Goal: Transaction & Acquisition: Purchase product/service

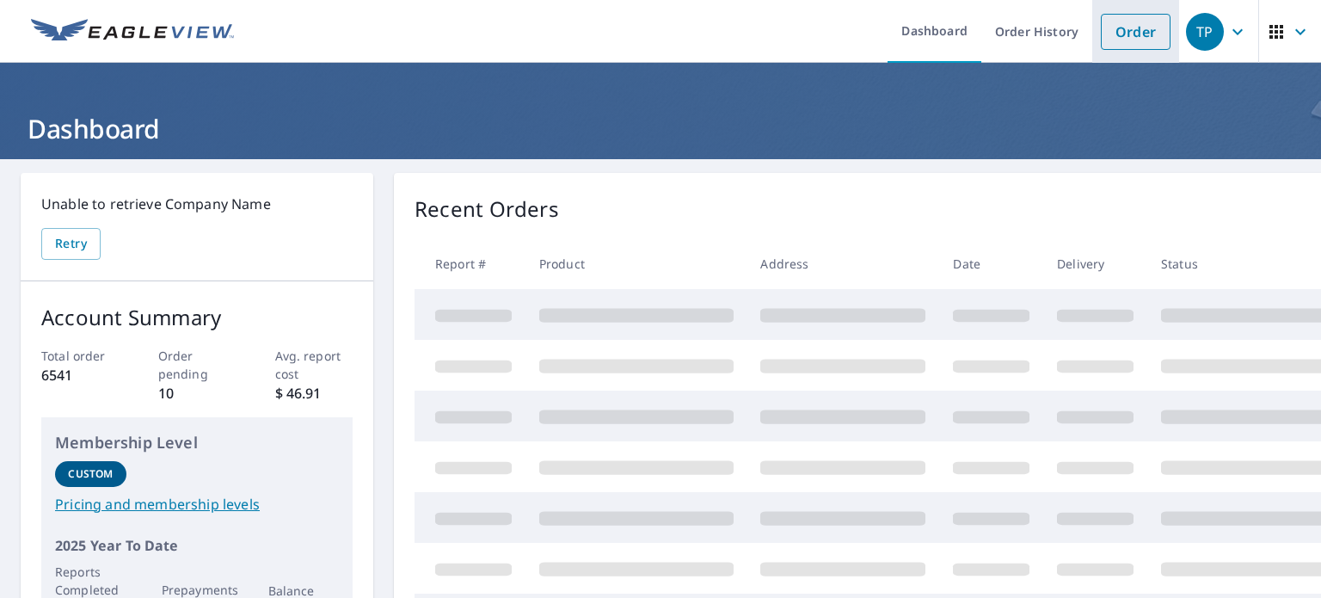
click at [1137, 38] on link "Order" at bounding box center [1136, 32] width 70 height 36
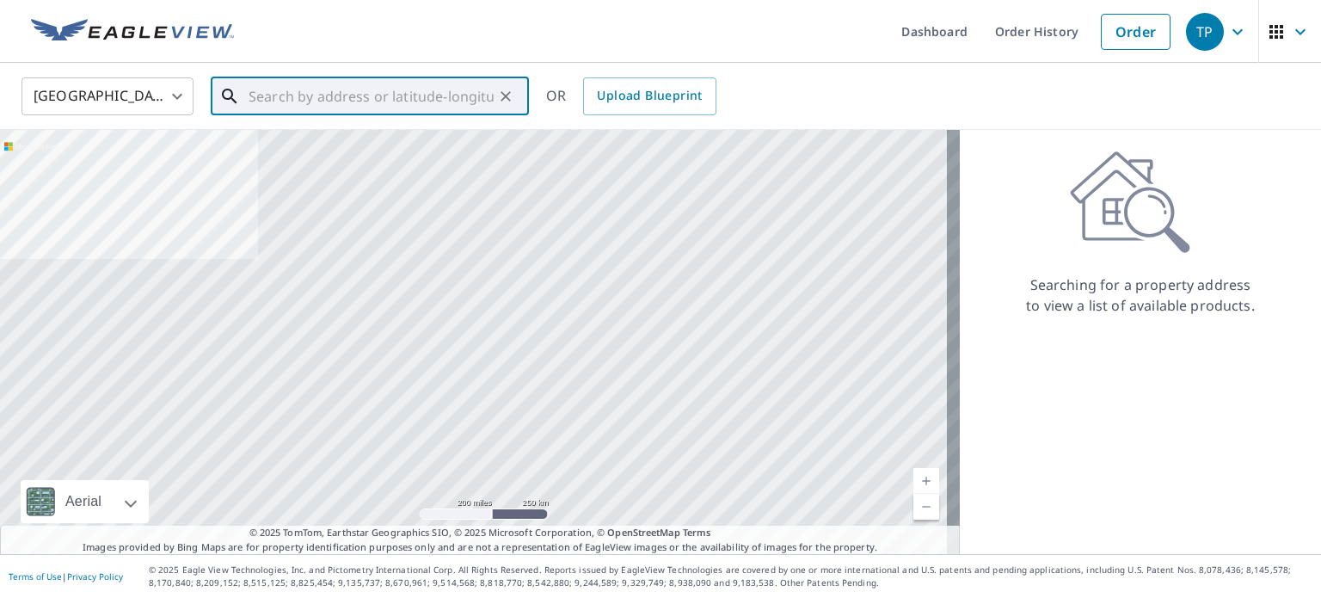
click at [272, 98] on input "text" at bounding box center [371, 96] width 245 height 48
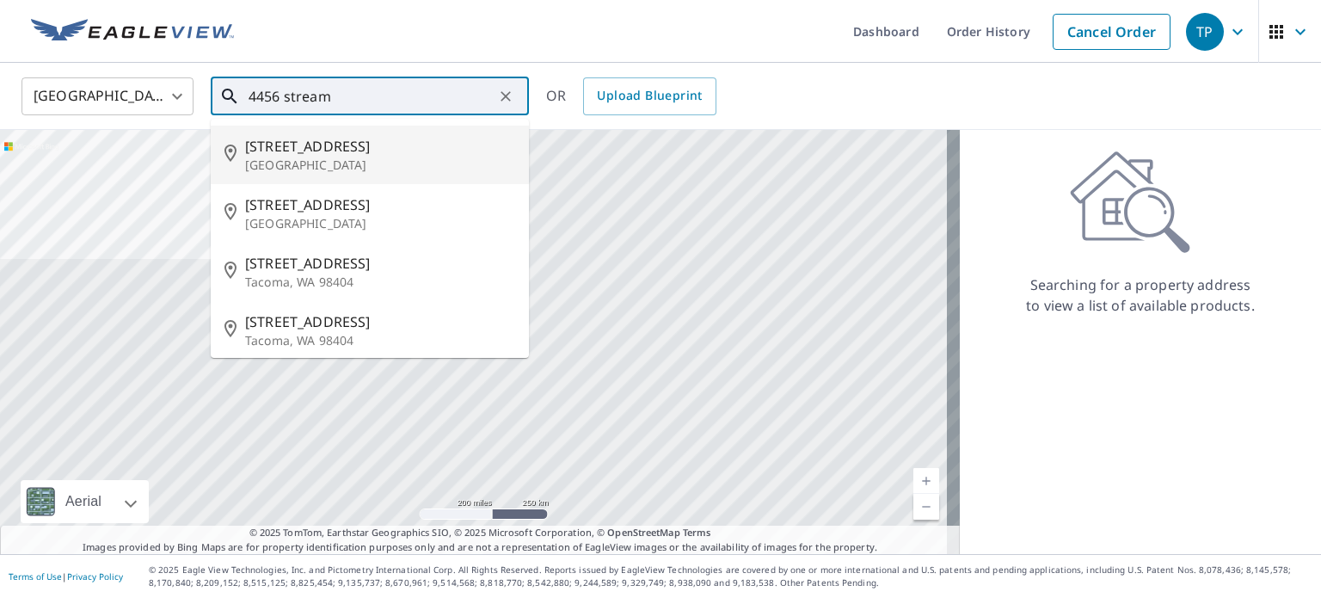
click at [307, 157] on p "[GEOGRAPHIC_DATA]" at bounding box center [380, 165] width 270 height 17
type input "[STREET_ADDRESS]"
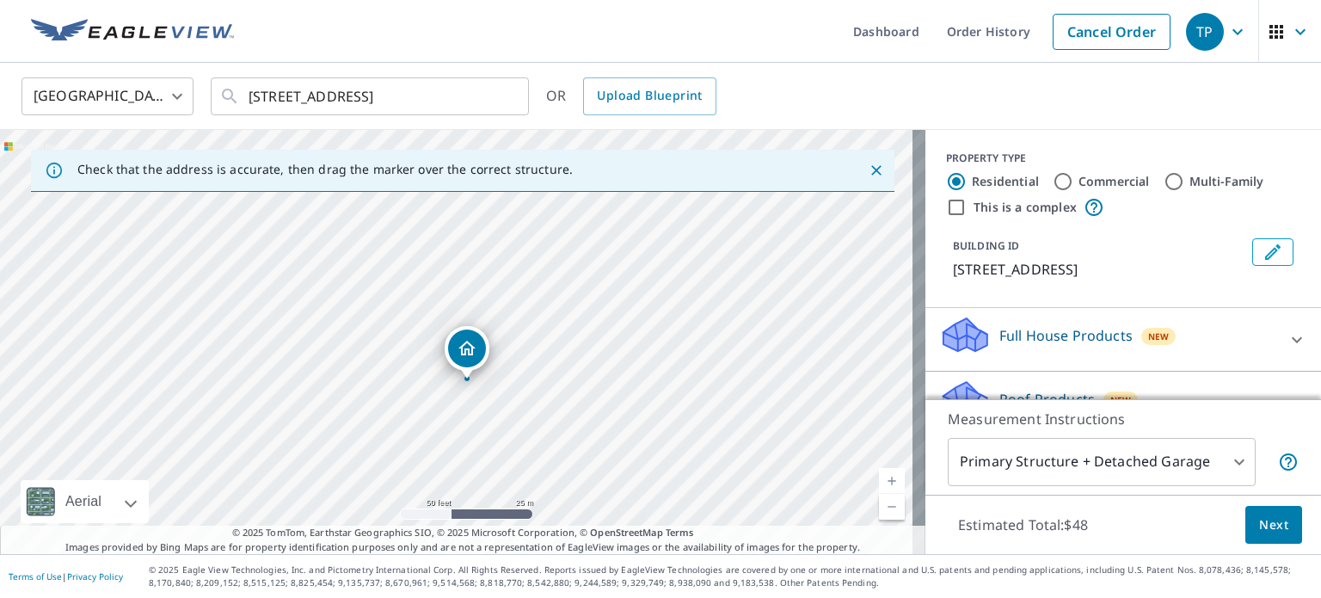
drag, startPoint x: 454, startPoint y: 311, endPoint x: 464, endPoint y: 350, distance: 40.9
click at [1164, 181] on input "Multi-Family" at bounding box center [1174, 181] width 21 height 21
radio input "true"
type input "2"
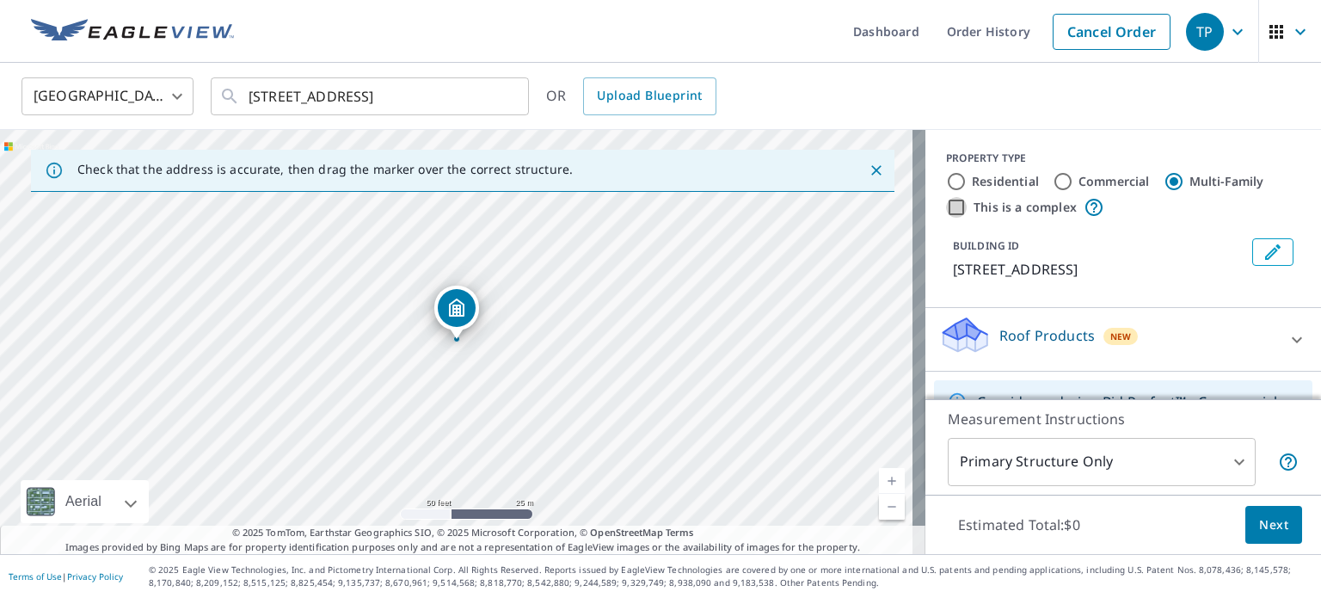
click at [946, 209] on input "This is a complex" at bounding box center [956, 207] width 21 height 21
checkbox input "true"
radio input "true"
type input "4"
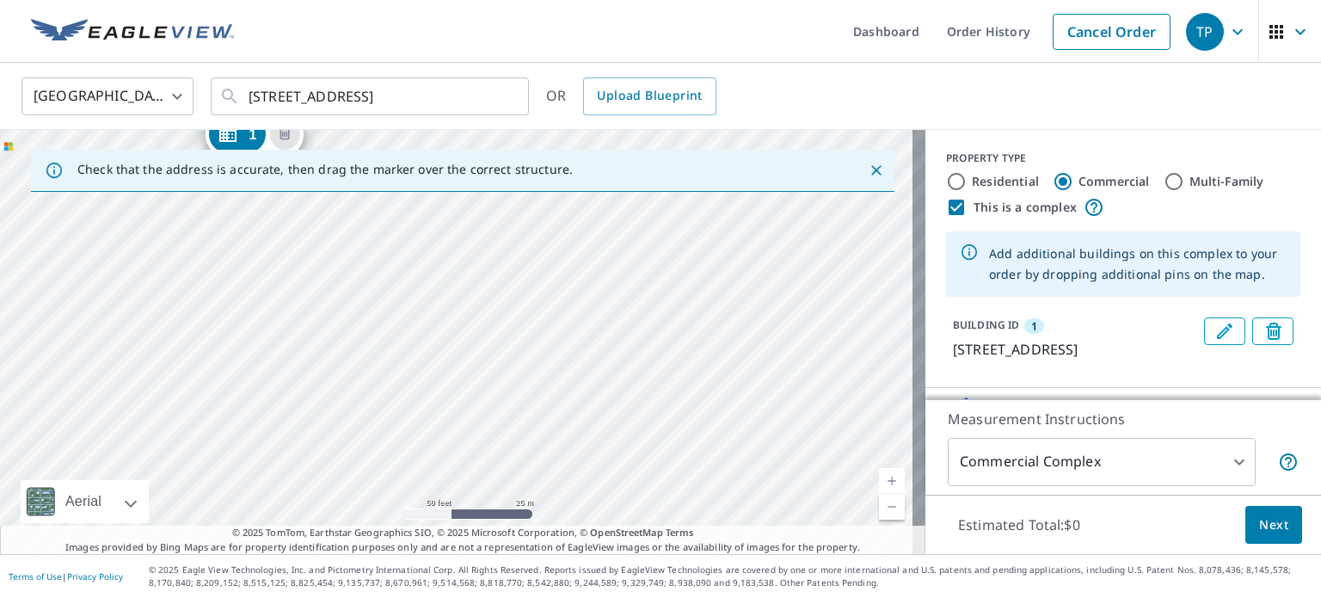
drag, startPoint x: 747, startPoint y: 467, endPoint x: 544, endPoint y: 293, distance: 266.5
click at [544, 293] on div "[STREET_ADDRESS]" at bounding box center [462, 342] width 925 height 424
drag, startPoint x: 726, startPoint y: 371, endPoint x: 719, endPoint y: 288, distance: 82.9
click at [719, 288] on div "[STREET_ADDRESS]" at bounding box center [462, 342] width 925 height 424
drag, startPoint x: 791, startPoint y: 455, endPoint x: 751, endPoint y: 407, distance: 62.9
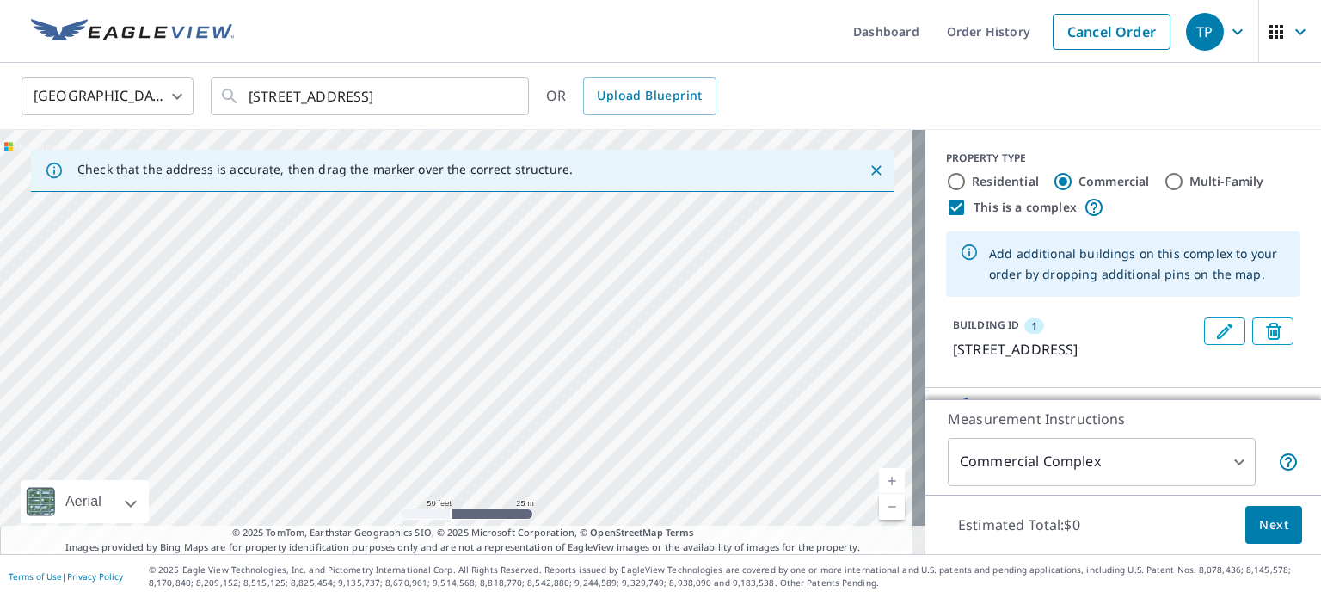
click at [751, 407] on div "[STREET_ADDRESS]" at bounding box center [462, 342] width 925 height 424
click at [804, 347] on div "[STREET_ADDRESS]" at bounding box center [462, 342] width 925 height 424
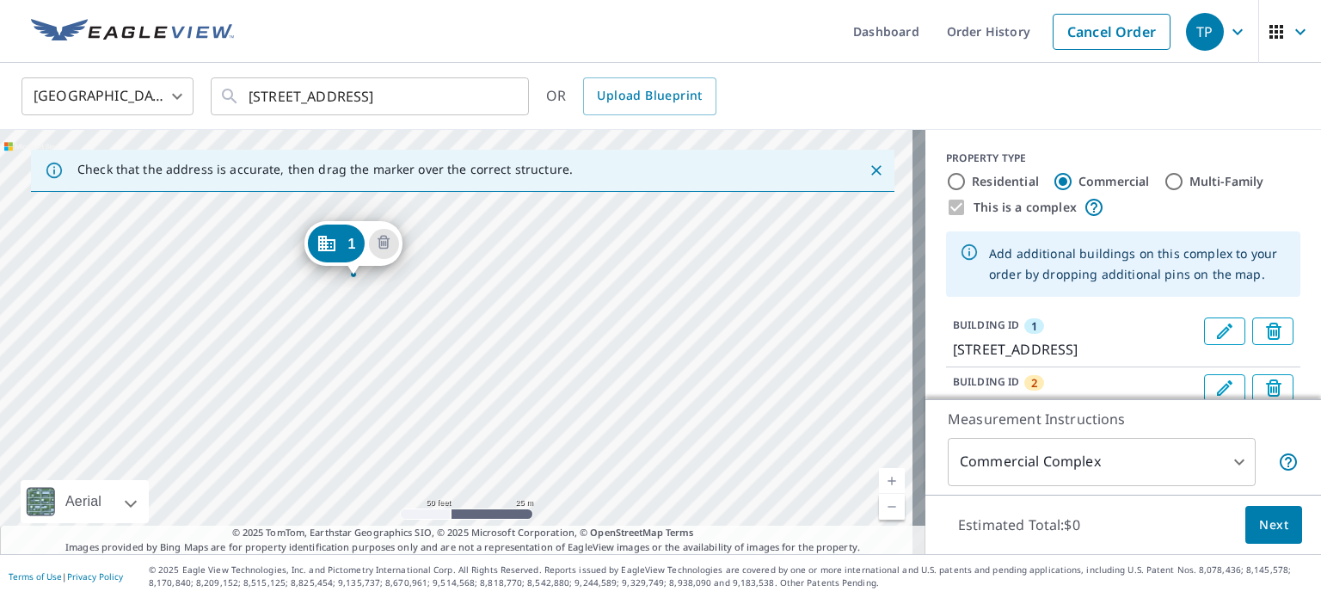
drag, startPoint x: 766, startPoint y: 464, endPoint x: 663, endPoint y: 399, distance: 121.7
click at [663, 399] on div "2 [STREET_ADDRESS] 1 [STREET_ADDRESS]" at bounding box center [462, 342] width 925 height 424
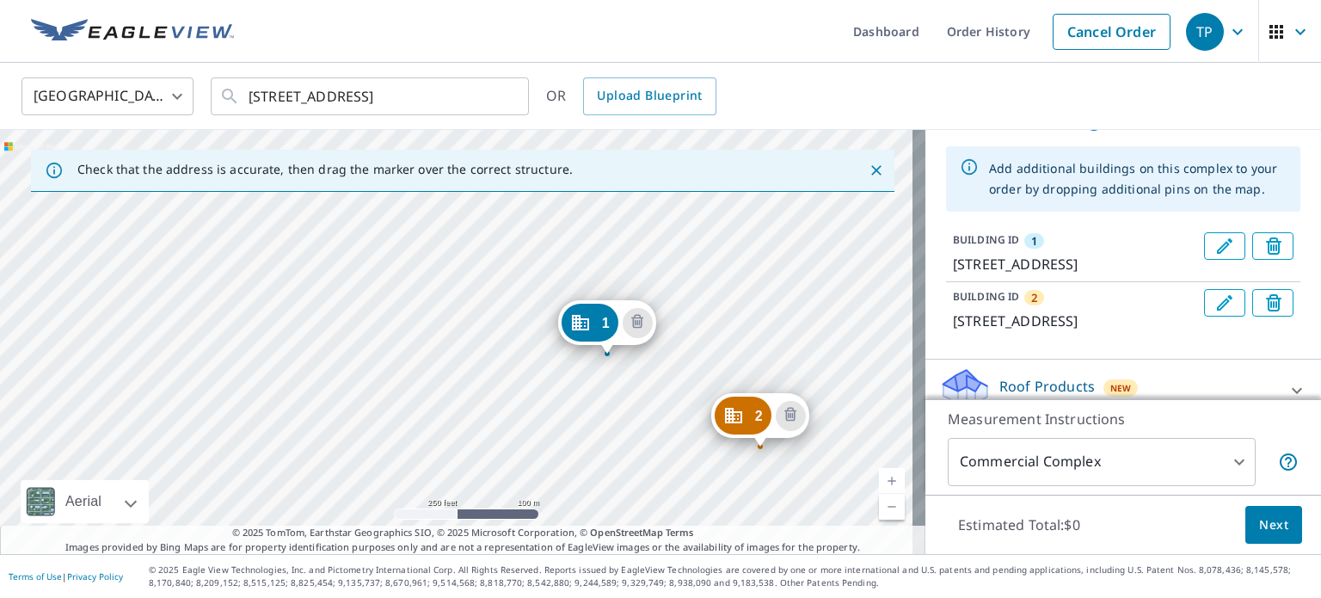
scroll to position [86, 0]
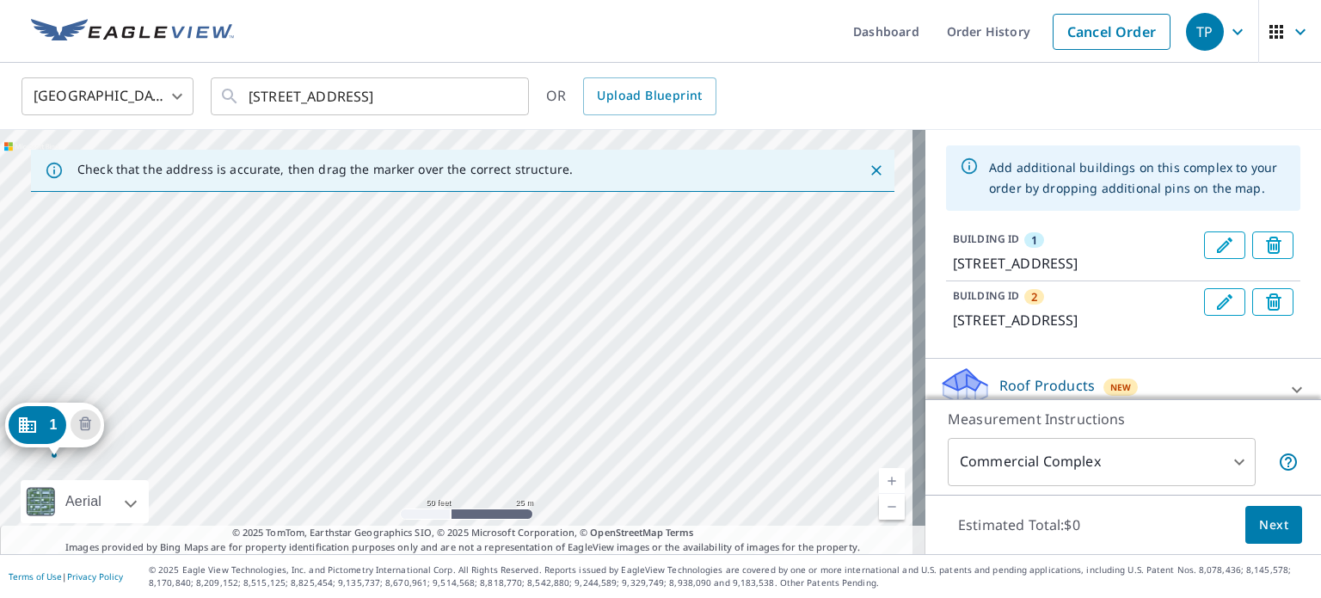
drag, startPoint x: 720, startPoint y: 508, endPoint x: 730, endPoint y: 567, distance: 59.4
click at [730, 570] on div "Dashboard Order History Cancel Order [GEOGRAPHIC_DATA] [GEOGRAPHIC_DATA] ​ [STR…" at bounding box center [660, 299] width 1321 height 598
drag, startPoint x: 712, startPoint y: 400, endPoint x: 475, endPoint y: 249, distance: 281.1
click at [475, 249] on div "2 [STREET_ADDRESS] 1 [STREET_ADDRESS]" at bounding box center [462, 342] width 925 height 424
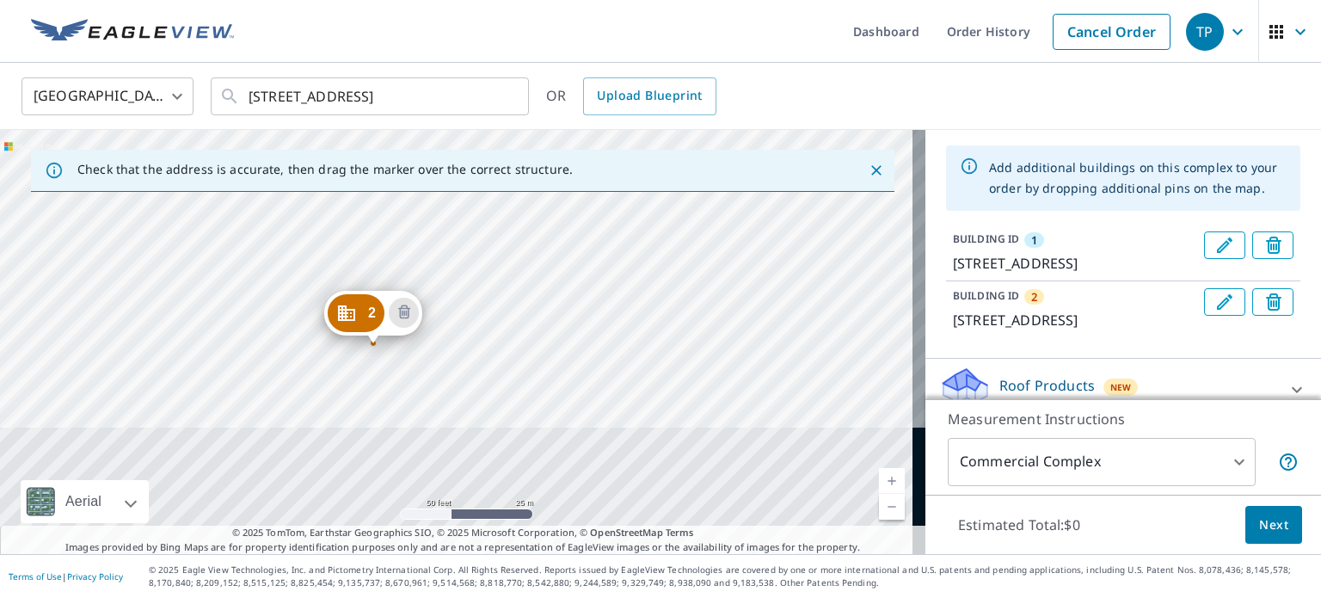
drag, startPoint x: 592, startPoint y: 340, endPoint x: 581, endPoint y: 264, distance: 76.4
click at [581, 264] on div "2 [STREET_ADDRESS] 1 [STREET_ADDRESS]" at bounding box center [462, 342] width 925 height 424
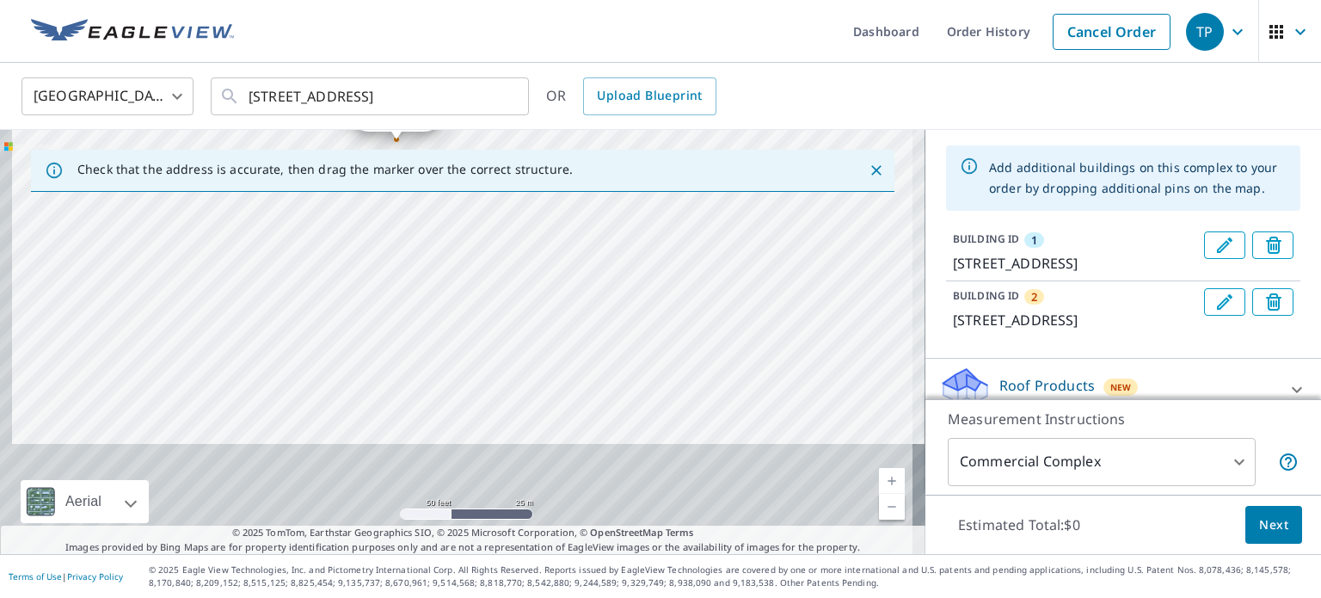
drag, startPoint x: 590, startPoint y: 454, endPoint x: 615, endPoint y: 243, distance: 212.2
click at [615, 247] on div "2 [STREET_ADDRESS] 1 [STREET_ADDRESS]" at bounding box center [462, 342] width 925 height 424
click at [615, 242] on div "2 [STREET_ADDRESS] 1 [STREET_ADDRESS]" at bounding box center [462, 342] width 925 height 424
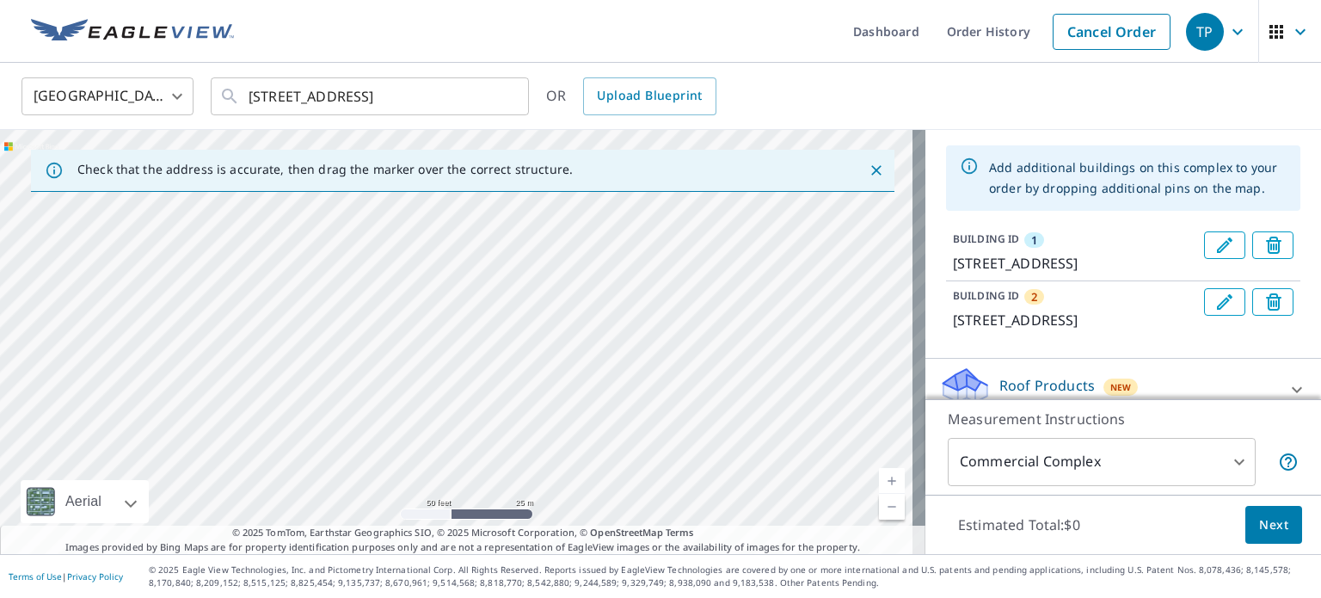
drag, startPoint x: 760, startPoint y: 444, endPoint x: 685, endPoint y: 258, distance: 200.6
click at [685, 258] on div "2 [STREET_ADDRESS] 1 [STREET_ADDRESS]" at bounding box center [462, 342] width 925 height 424
drag, startPoint x: 770, startPoint y: 370, endPoint x: 803, endPoint y: 145, distance: 227.8
click at [803, 145] on div "2 [STREET_ADDRESS] 1 [STREET_ADDRESS]" at bounding box center [462, 342] width 925 height 424
drag, startPoint x: 245, startPoint y: 384, endPoint x: 303, endPoint y: 537, distance: 162.8
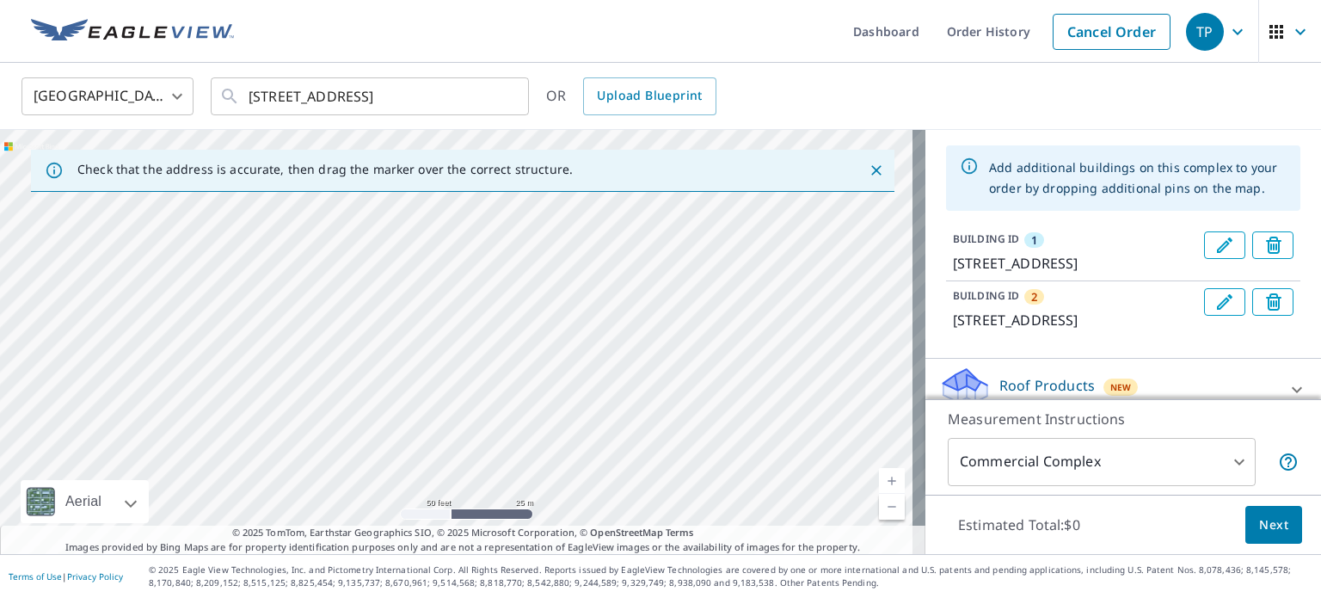
click at [303, 537] on div "Check that the address is accurate, then drag the marker over the correct struc…" at bounding box center [462, 342] width 925 height 424
click at [488, 527] on span "© 2025 TomTom, Earthstar Geographics SIO, © 2025 Microsoft Corporation, © OpenS…" at bounding box center [463, 533] width 462 height 15
drag, startPoint x: 674, startPoint y: 434, endPoint x: 687, endPoint y: 508, distance: 75.9
click at [687, 508] on div "2 [STREET_ADDRESS] 1 [STREET_ADDRESS]" at bounding box center [462, 342] width 925 height 424
drag, startPoint x: 727, startPoint y: 389, endPoint x: 416, endPoint y: 464, distance: 319.4
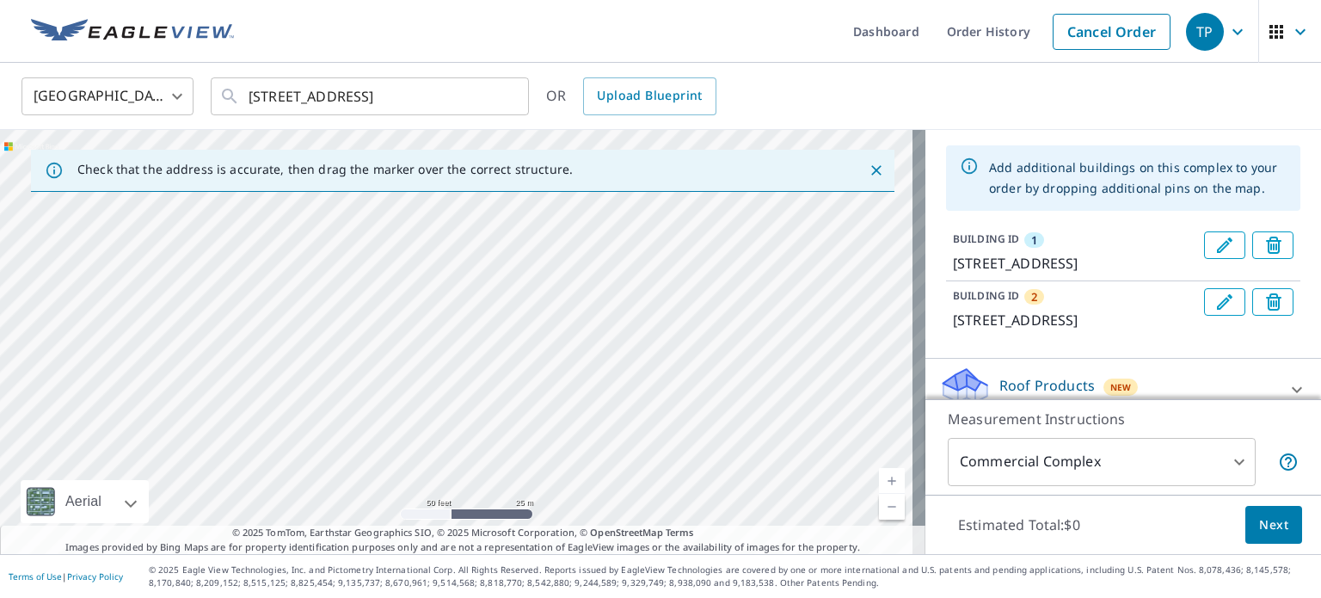
click at [416, 464] on div "2 [STREET_ADDRESS] 1 [STREET_ADDRESS]" at bounding box center [462, 342] width 925 height 424
click at [581, 368] on div "2 [STREET_ADDRESS] 1 [STREET_ADDRESS]" at bounding box center [462, 342] width 925 height 424
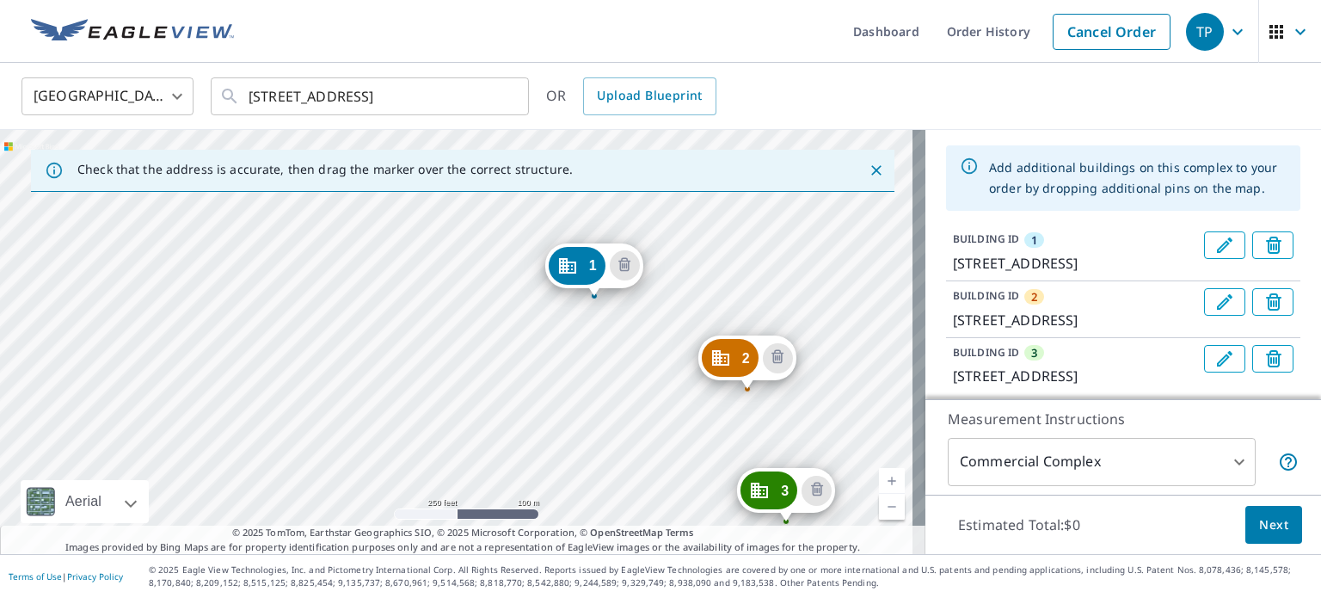
drag, startPoint x: 762, startPoint y: 490, endPoint x: 638, endPoint y: 349, distance: 187.7
click at [638, 350] on div "2 [STREET_ADDRESS] 3 [STREET_ADDRESS] 1 [STREET_ADDRESS]" at bounding box center [462, 342] width 925 height 424
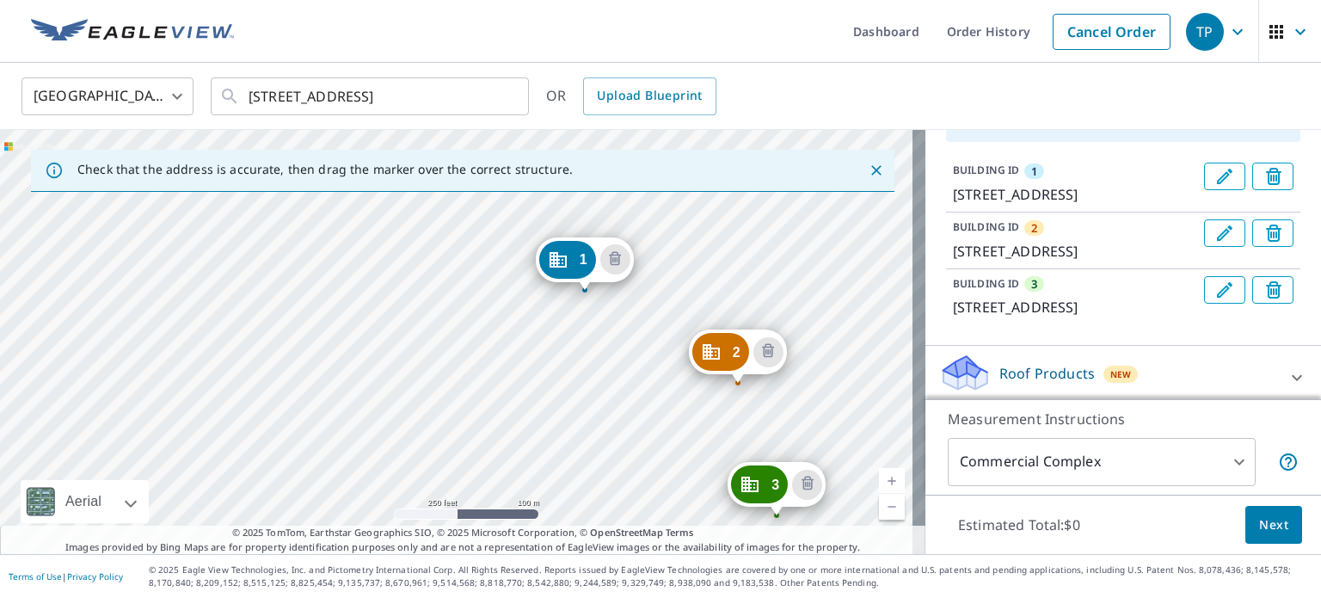
scroll to position [189, 0]
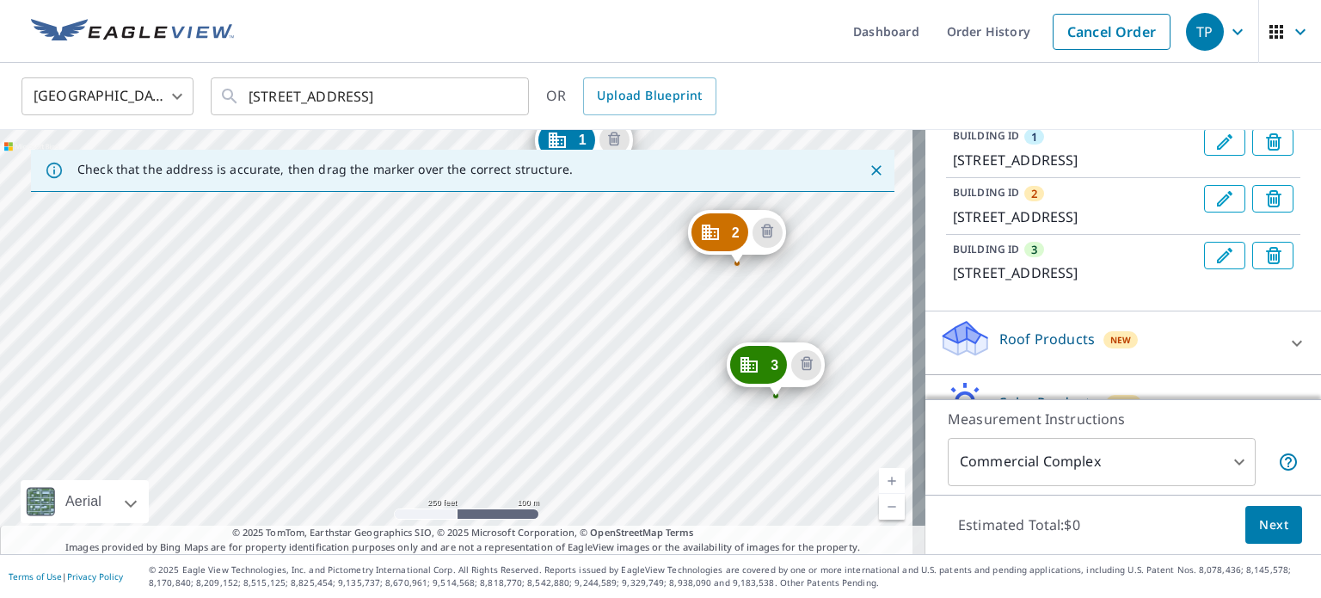
drag, startPoint x: 784, startPoint y: 412, endPoint x: 784, endPoint y: 292, distance: 120.4
click at [784, 292] on div "2 [STREET_ADDRESS] 3 [STREET_ADDRESS] 1 [STREET_ADDRESS]" at bounding box center [462, 342] width 925 height 424
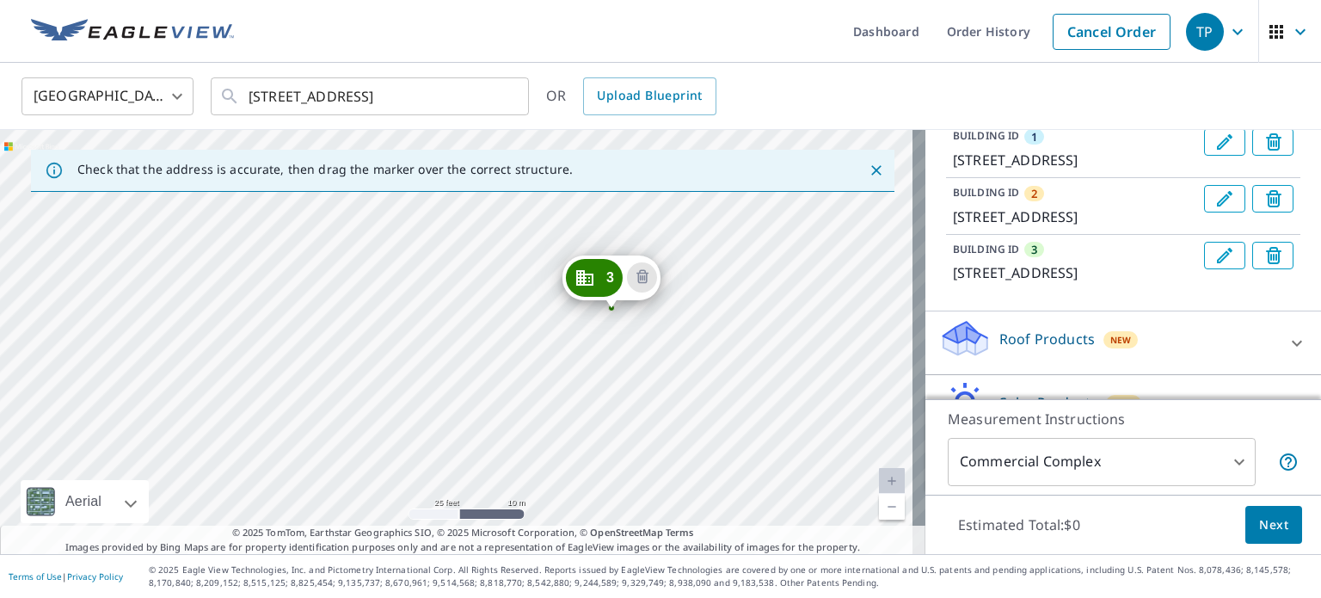
drag, startPoint x: 818, startPoint y: 415, endPoint x: 592, endPoint y: 354, distance: 234.3
click at [592, 354] on div "2 [STREET_ADDRESS] 3 [STREET_ADDRESS] 1 [STREET_ADDRESS]" at bounding box center [462, 342] width 925 height 424
drag, startPoint x: 589, startPoint y: 275, endPoint x: 625, endPoint y: 289, distance: 38.7
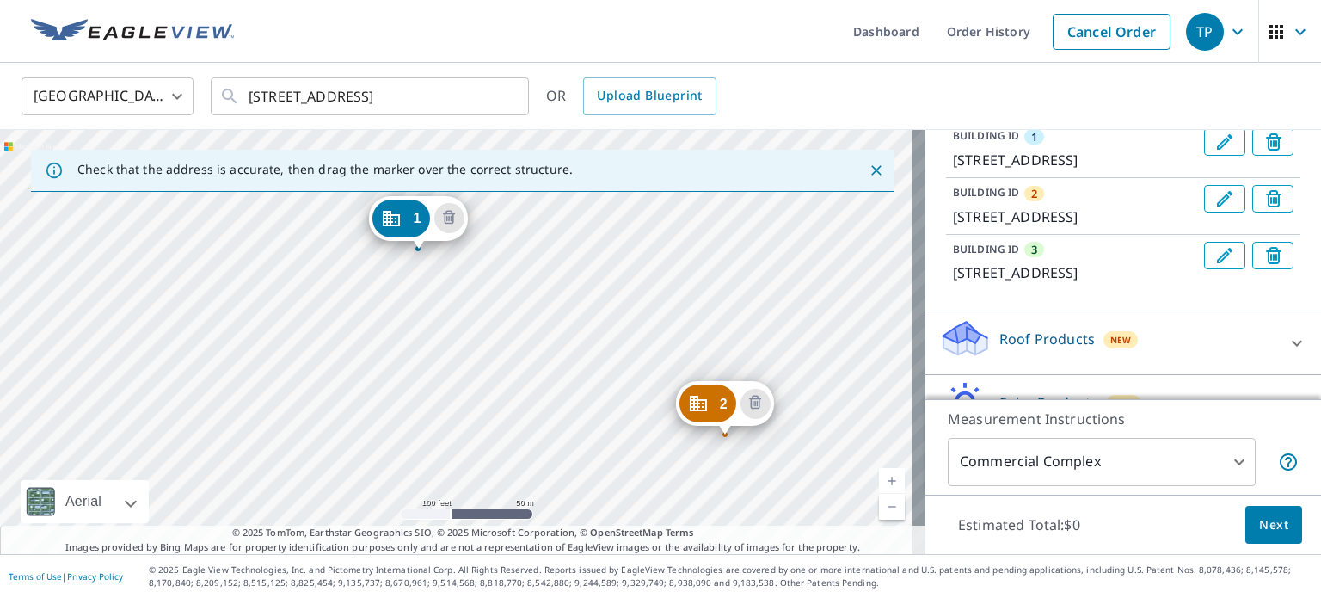
drag, startPoint x: 738, startPoint y: 436, endPoint x: 519, endPoint y: 293, distance: 261.7
click at [519, 293] on div "2 [STREET_ADDRESS] 3 [STREET_ADDRESS] 1 [STREET_ADDRESS]" at bounding box center [462, 342] width 925 height 424
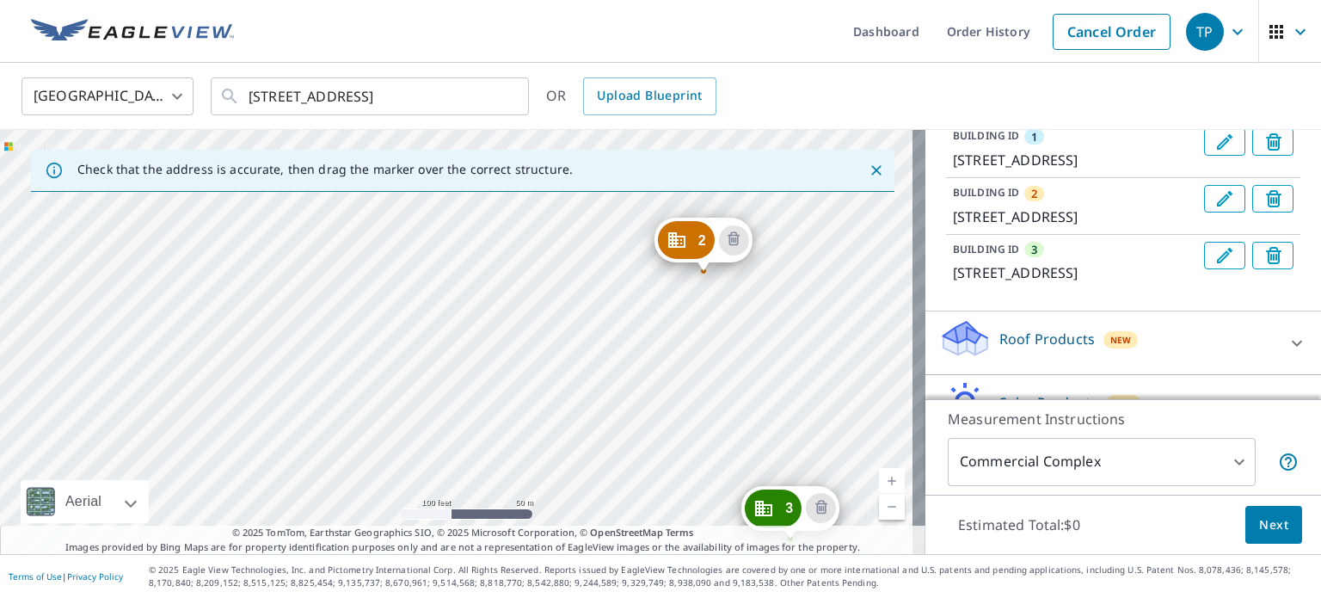
drag, startPoint x: 704, startPoint y: 467, endPoint x: 682, endPoint y: 304, distance: 164.8
click at [682, 304] on div "2 [STREET_ADDRESS] 3 [STREET_ADDRESS] 1 [STREET_ADDRESS]" at bounding box center [462, 342] width 925 height 424
click at [1214, 266] on icon "Edit building 3" at bounding box center [1224, 255] width 21 height 21
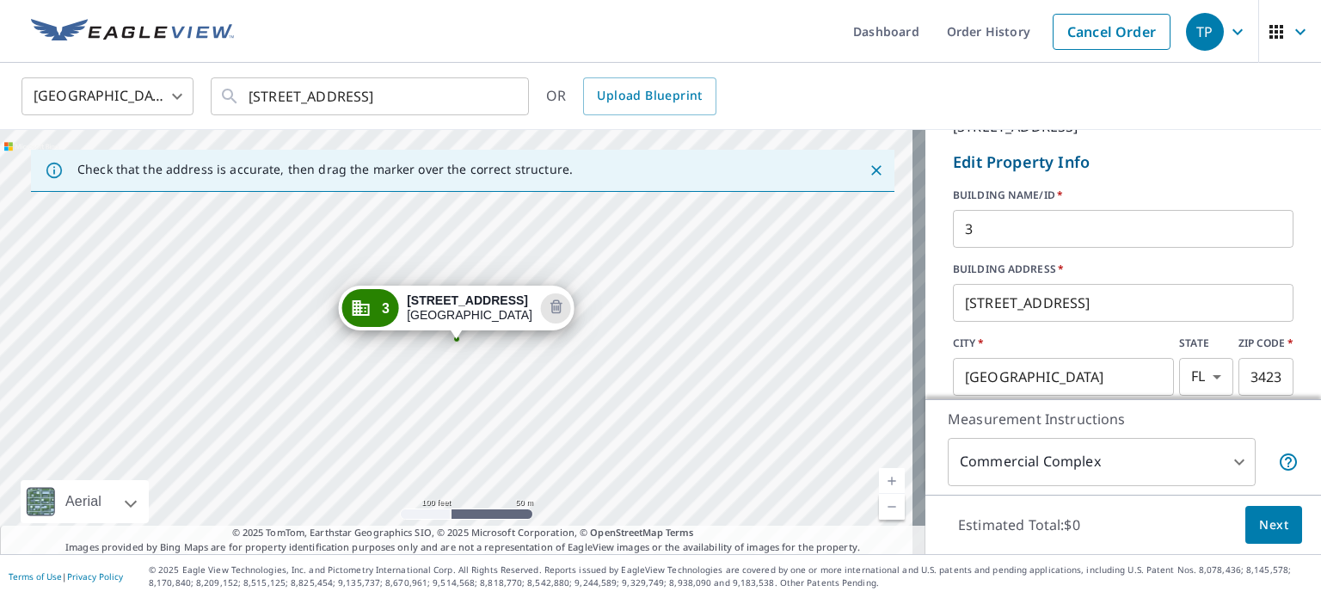
scroll to position [258, 0]
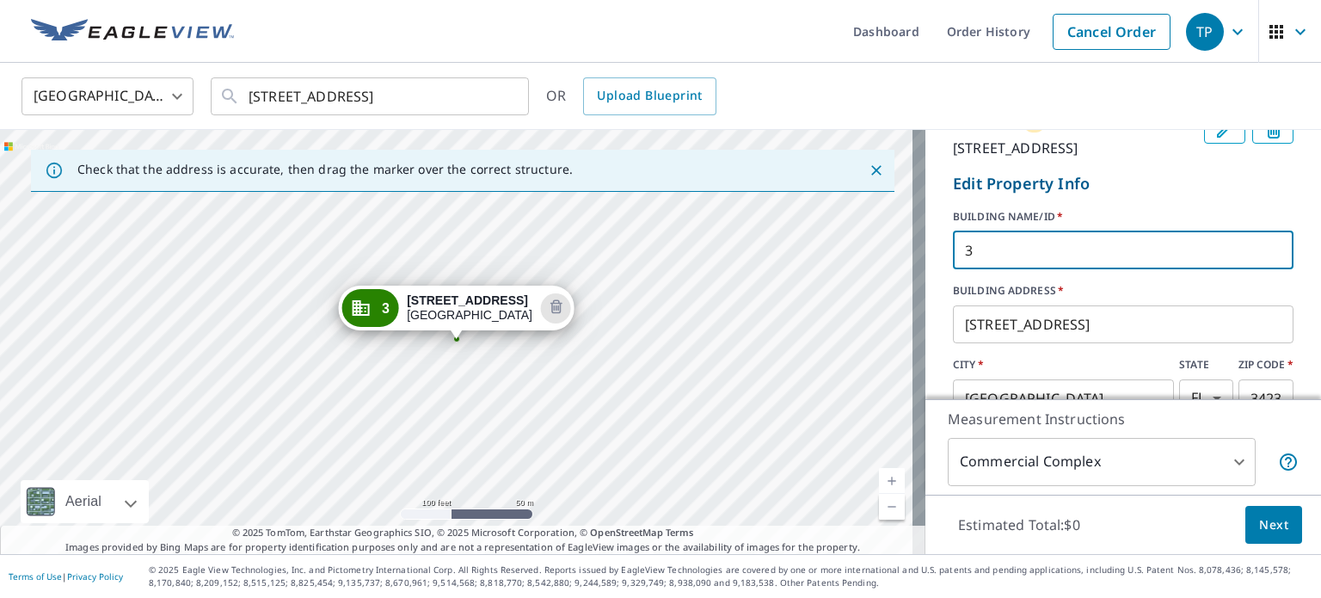
click at [976, 274] on input "3" at bounding box center [1123, 250] width 341 height 48
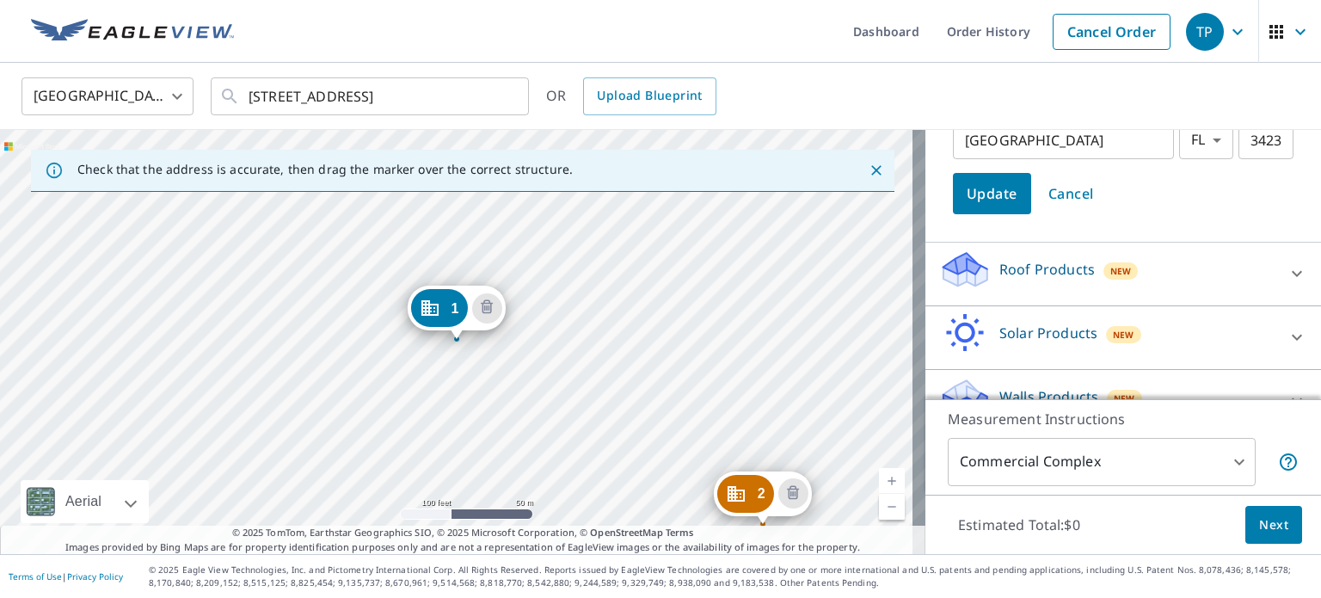
type input "3 Pool house"
click at [967, 206] on span "Update" at bounding box center [992, 193] width 51 height 24
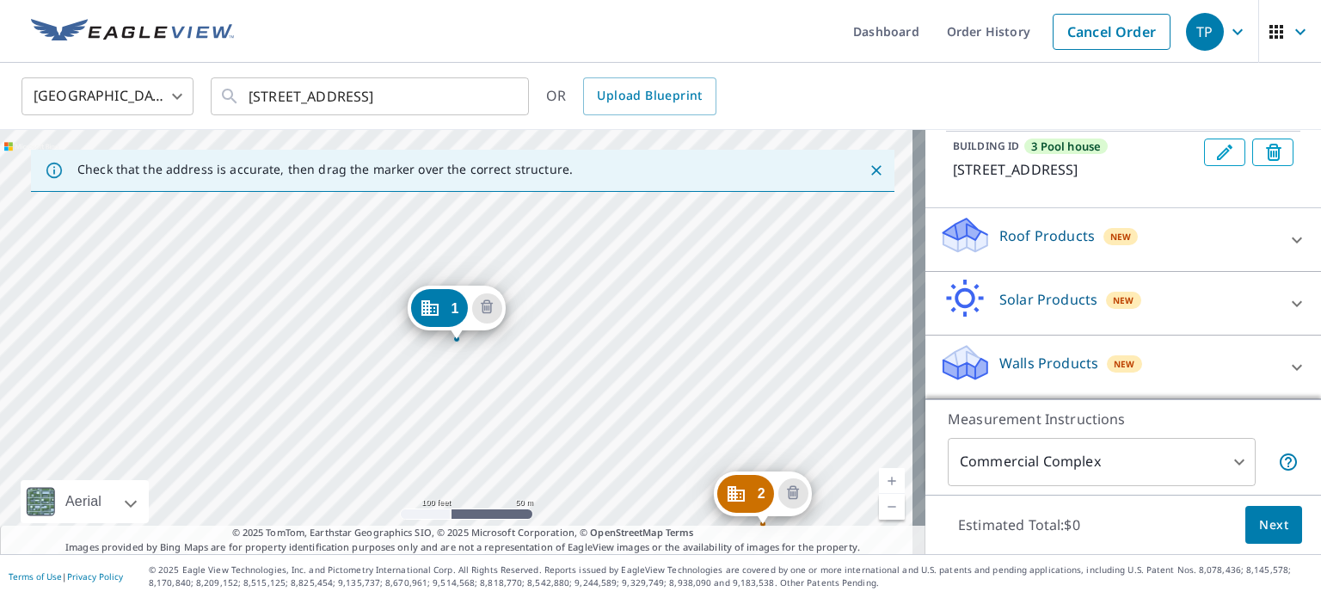
click at [1051, 235] on p "Roof Products" at bounding box center [1046, 235] width 95 height 21
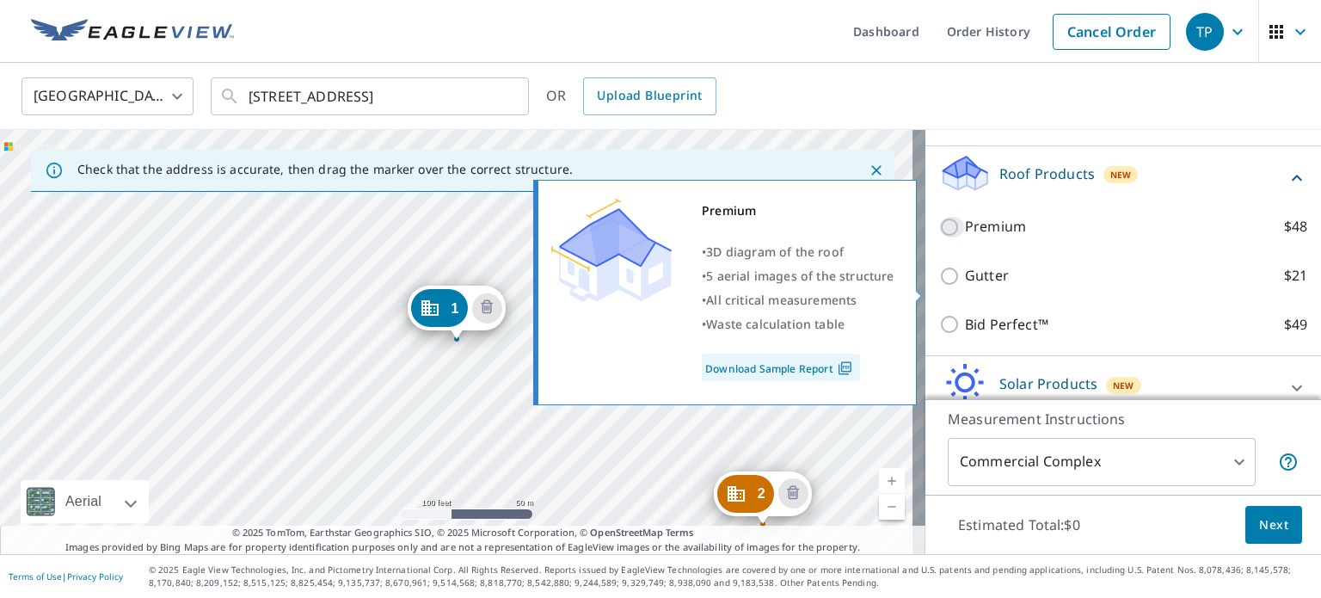
click at [939, 237] on input "Premium $48" at bounding box center [952, 227] width 26 height 21
checkbox input "true"
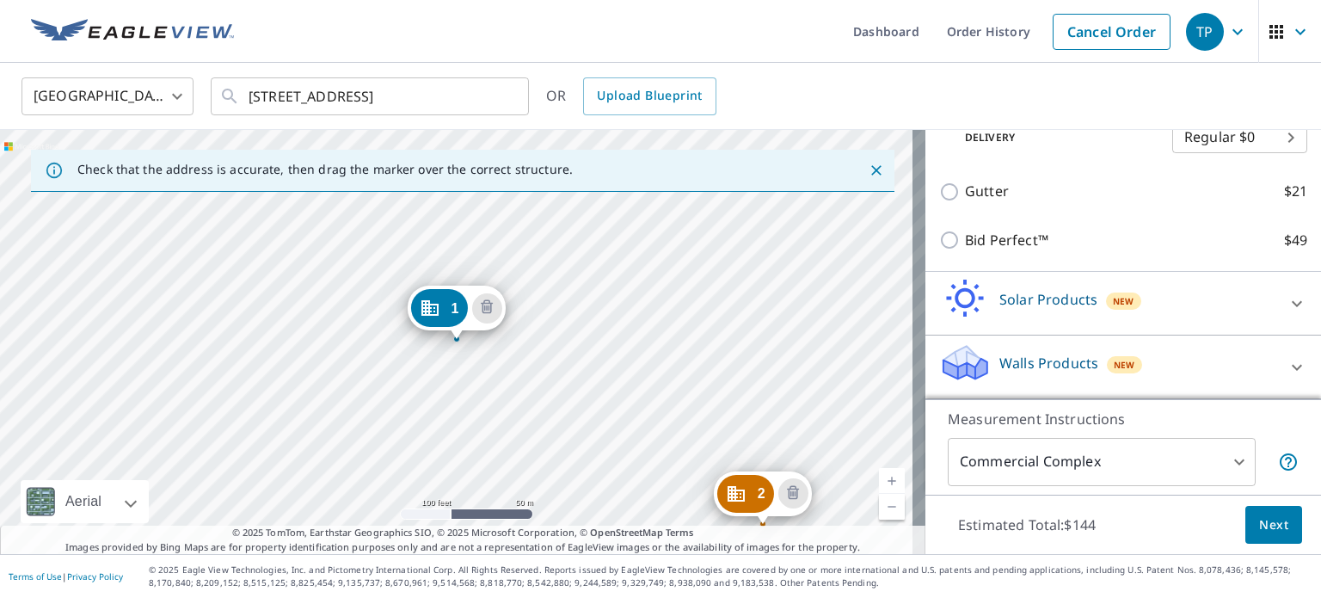
scroll to position [556, 0]
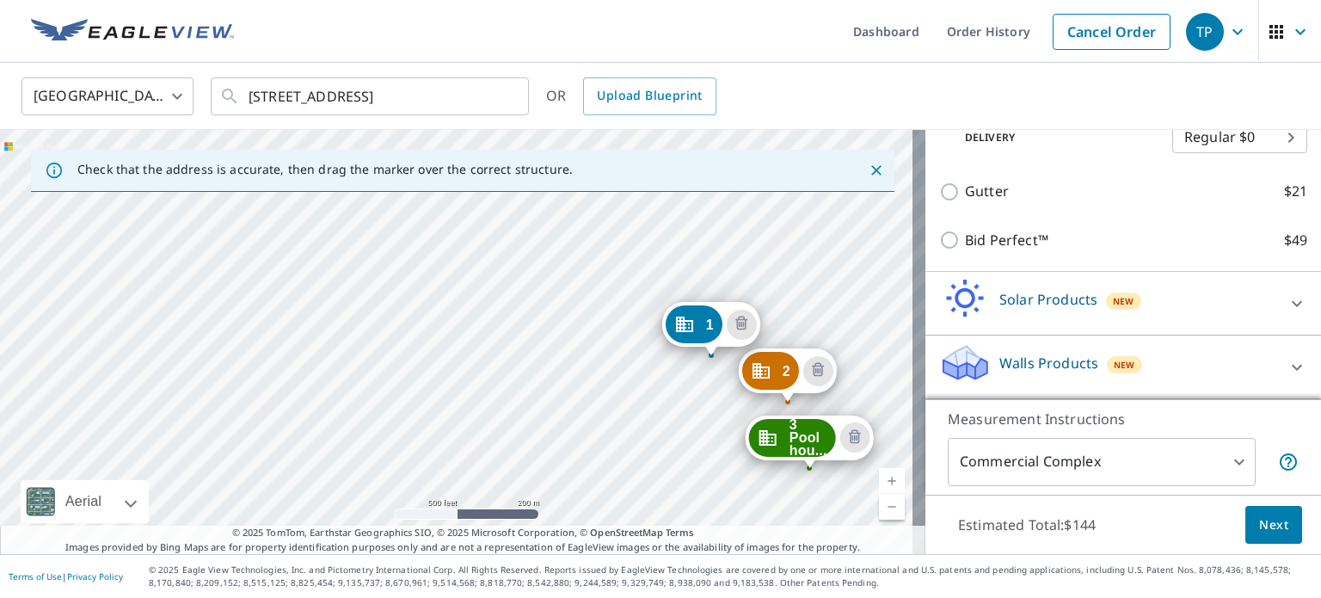
drag, startPoint x: 846, startPoint y: 447, endPoint x: 851, endPoint y: 405, distance: 42.4
click at [851, 405] on div "2 [STREET_ADDRESS] 3 Pool hou... [STREET_ADDRESS][PERSON_NAME] [STREET_ADDRESS]" at bounding box center [462, 342] width 925 height 424
click at [1267, 528] on span "Next" at bounding box center [1273, 525] width 29 height 22
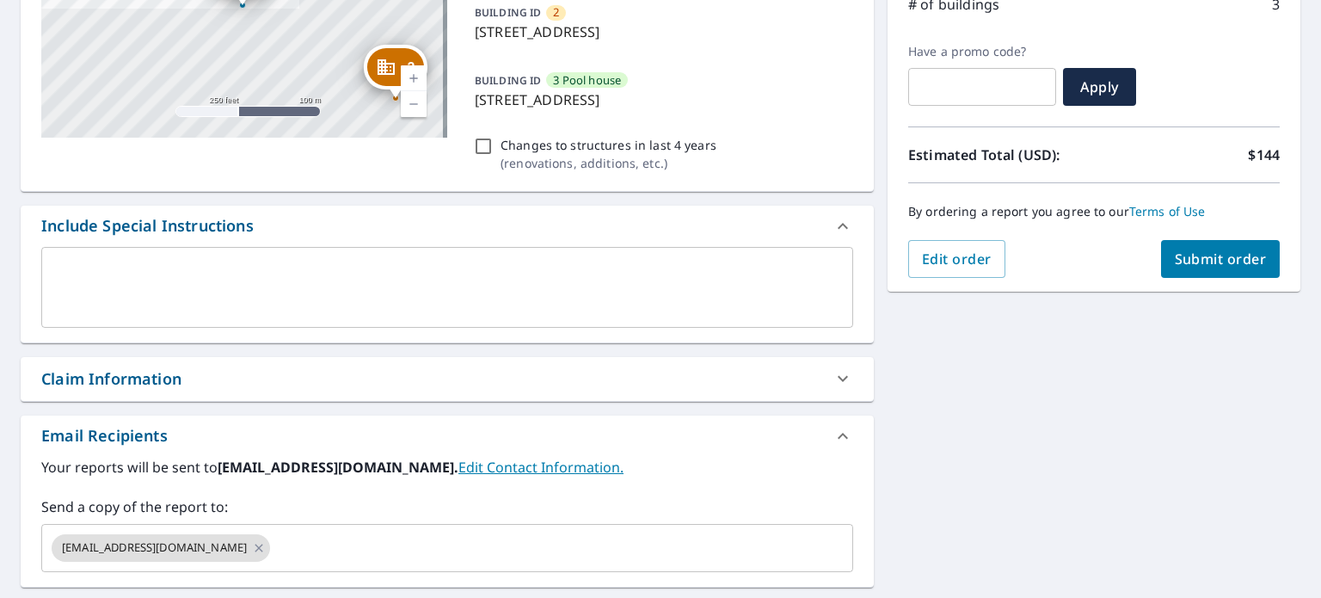
scroll to position [310, 0]
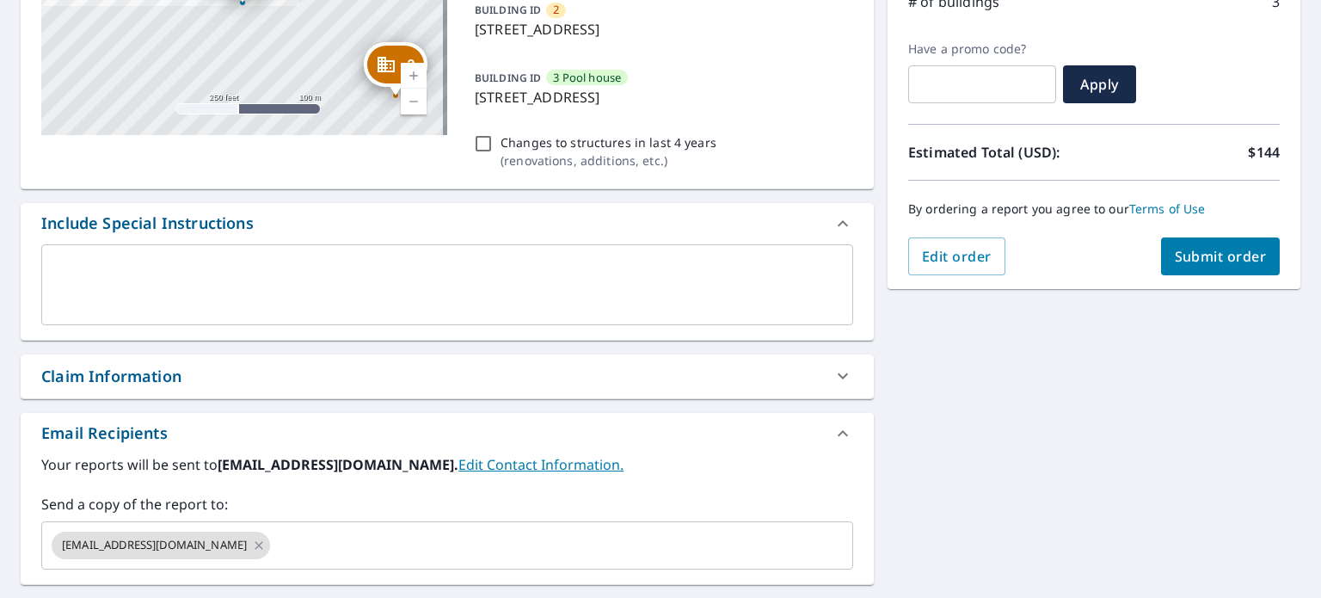
click at [58, 257] on div "x ​" at bounding box center [447, 284] width 812 height 81
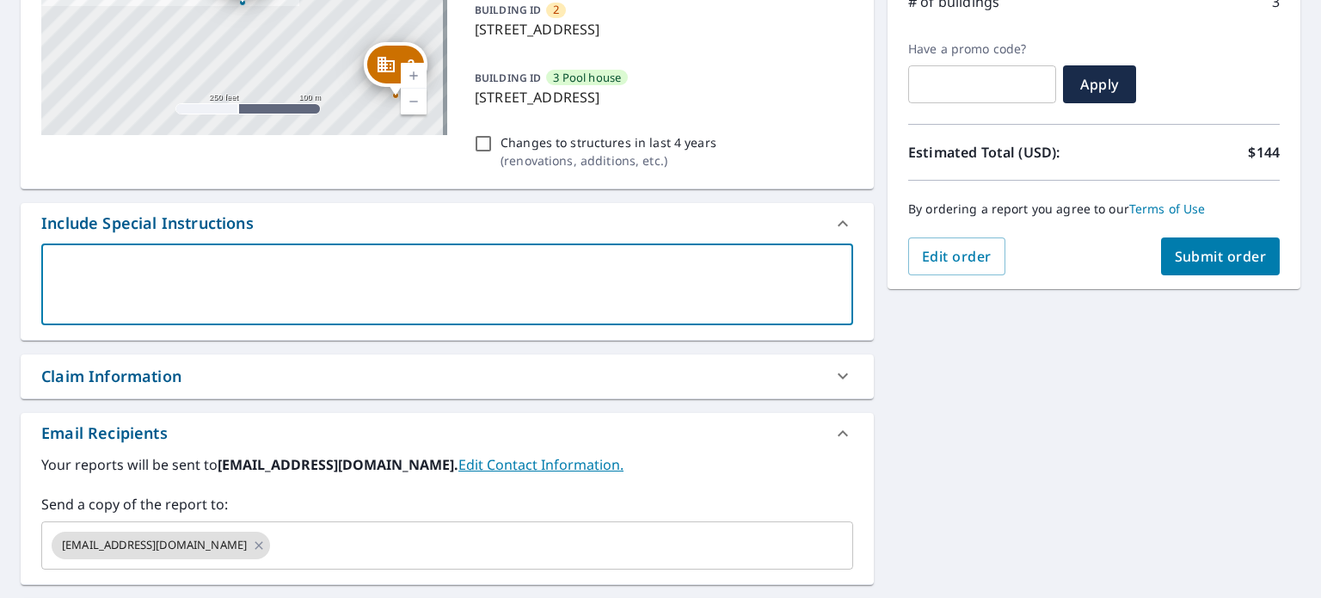
type textarea "3"
type textarea "x"
checkbox input "true"
type textarea "3"
type textarea "x"
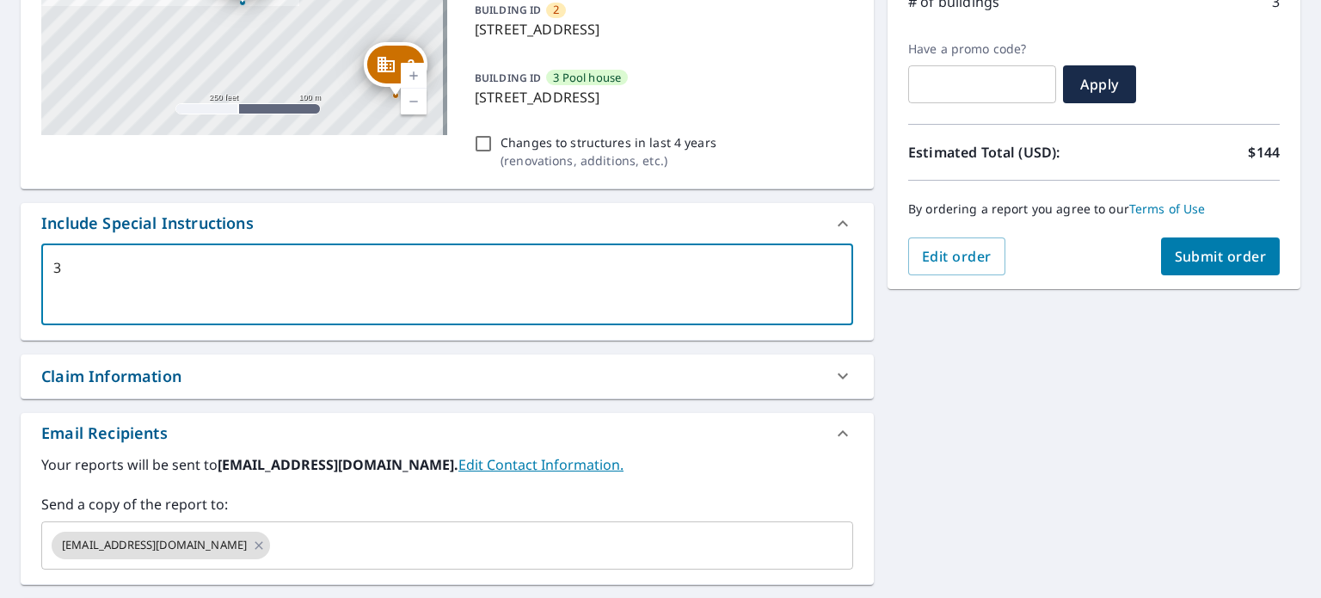
checkbox input "true"
type textarea "3 p"
type textarea "x"
checkbox input "true"
type textarea "3 pi"
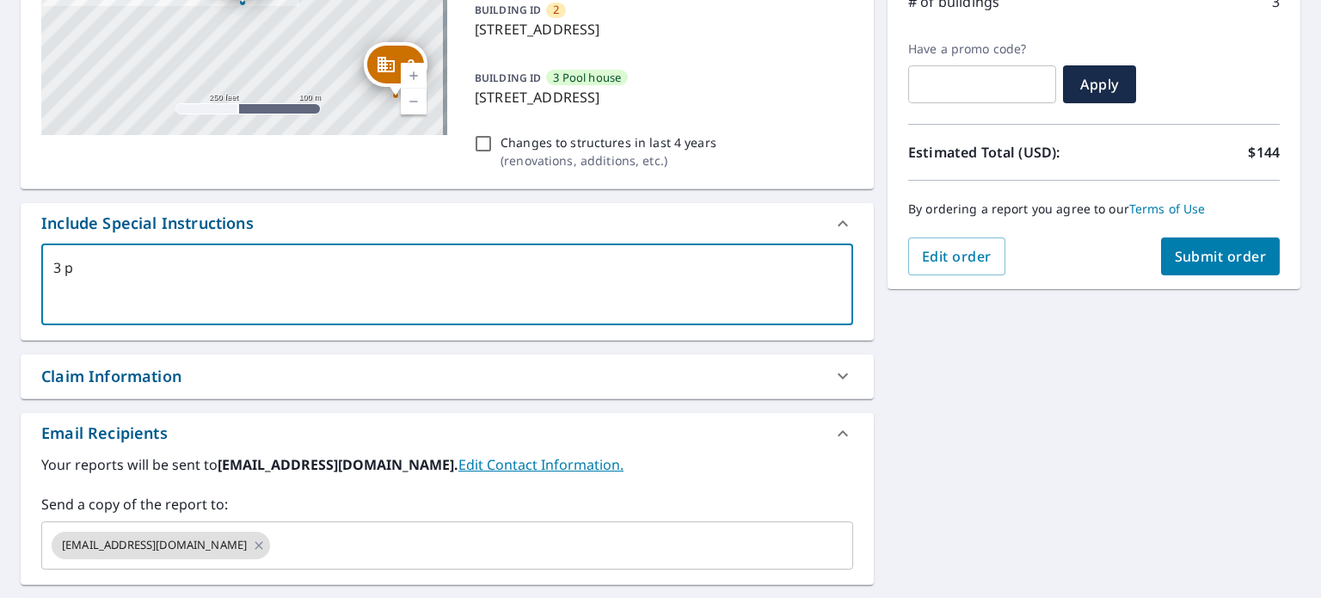
type textarea "x"
checkbox input "true"
type textarea "3 pin"
type textarea "x"
checkbox input "true"
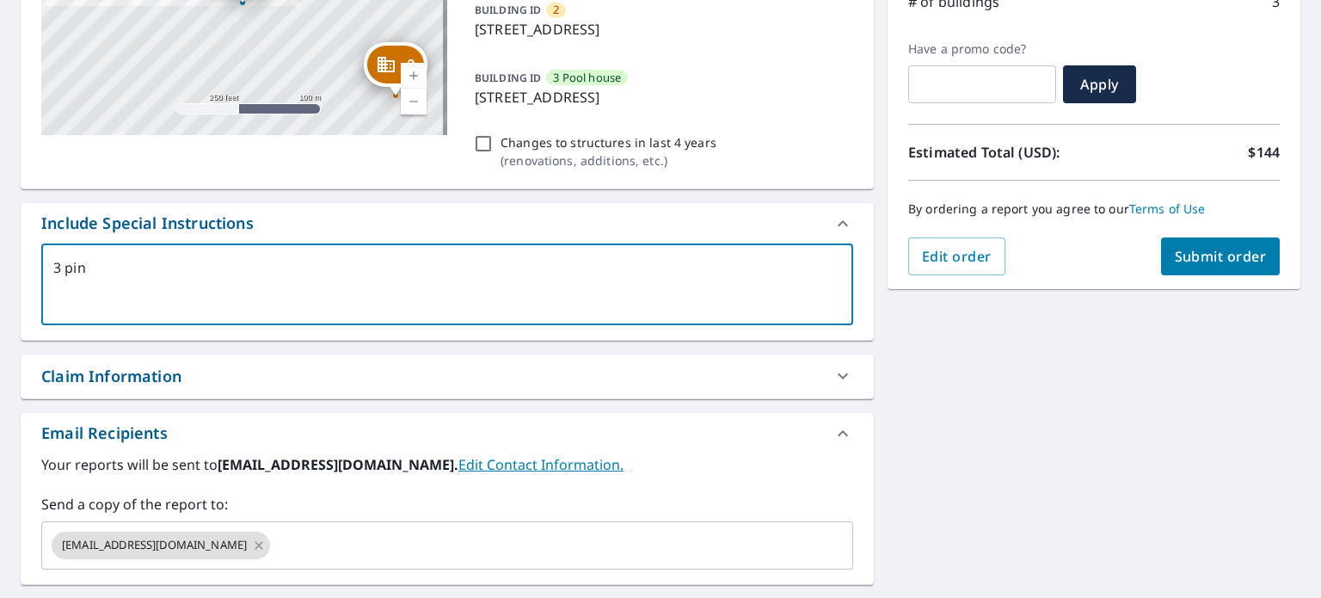
type textarea "3 pinn"
type textarea "x"
checkbox input "true"
type textarea "3 pinne"
type textarea "x"
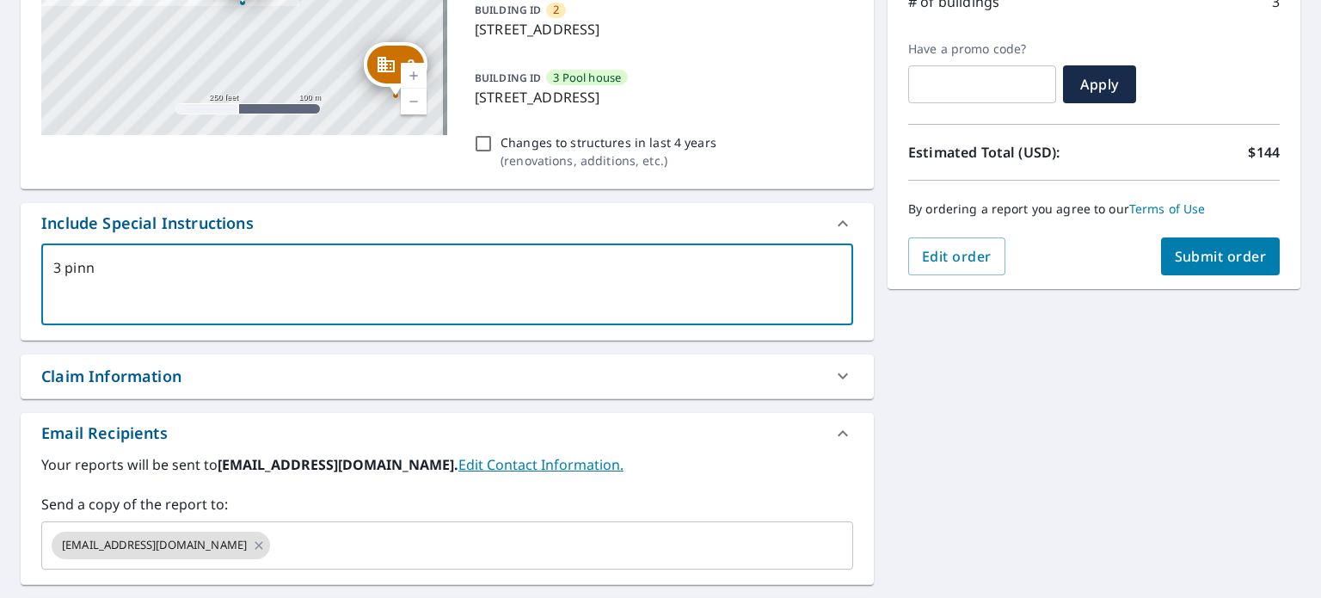
checkbox input "true"
type textarea "3 pinned"
type textarea "x"
checkbox input "true"
type textarea "3 pinned"
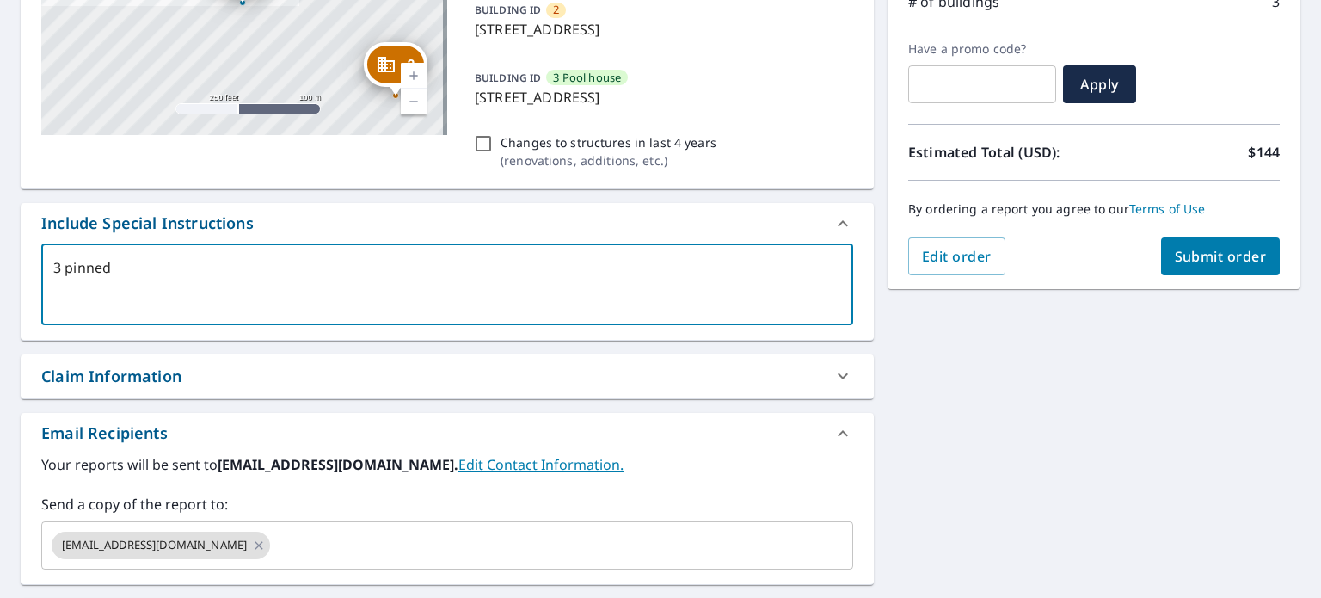
type textarea "x"
checkbox input "true"
type textarea "3 pinned b"
type textarea "x"
checkbox input "true"
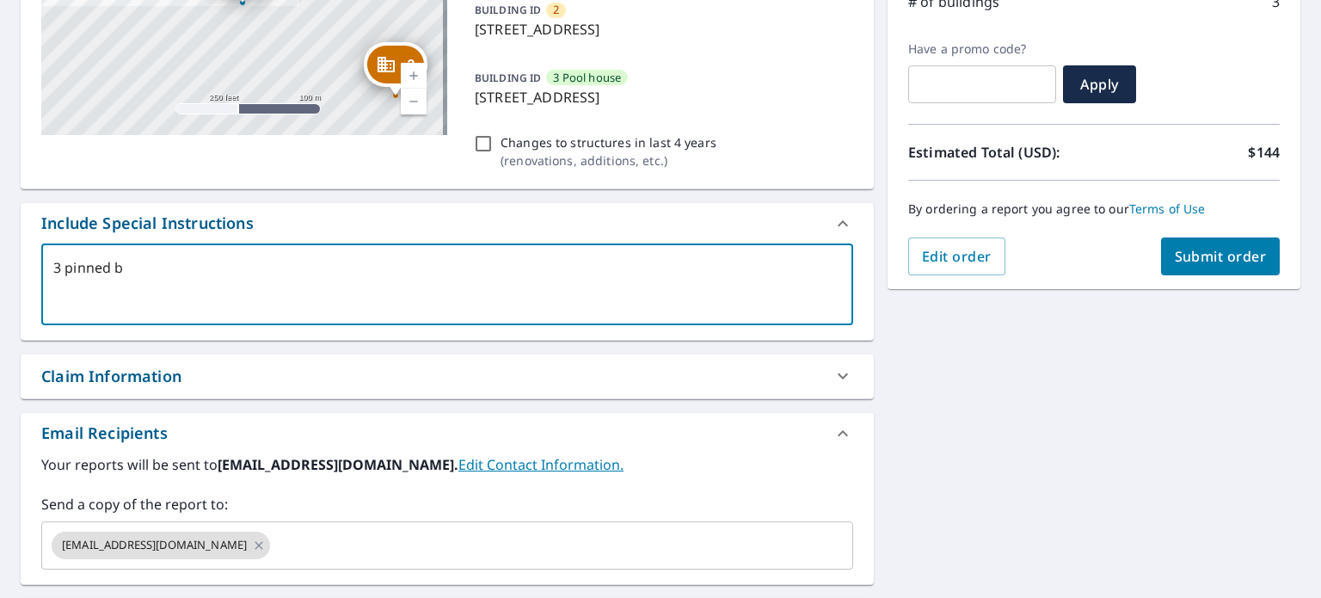
type textarea "3 pinned by"
type textarea "x"
checkbox input "true"
type textarea "3 pinned b"
type textarea "x"
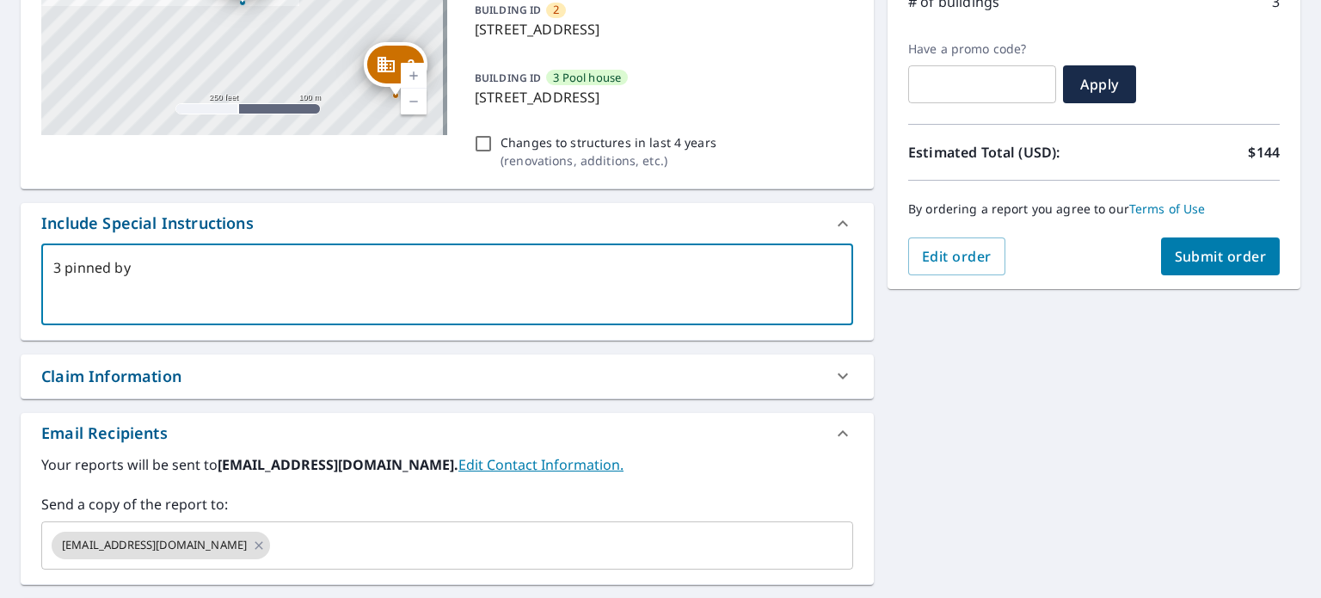
checkbox input "true"
type textarea "3 pinned bu"
type textarea "x"
checkbox input "true"
type textarea "3 pinned [PERSON_NAME]"
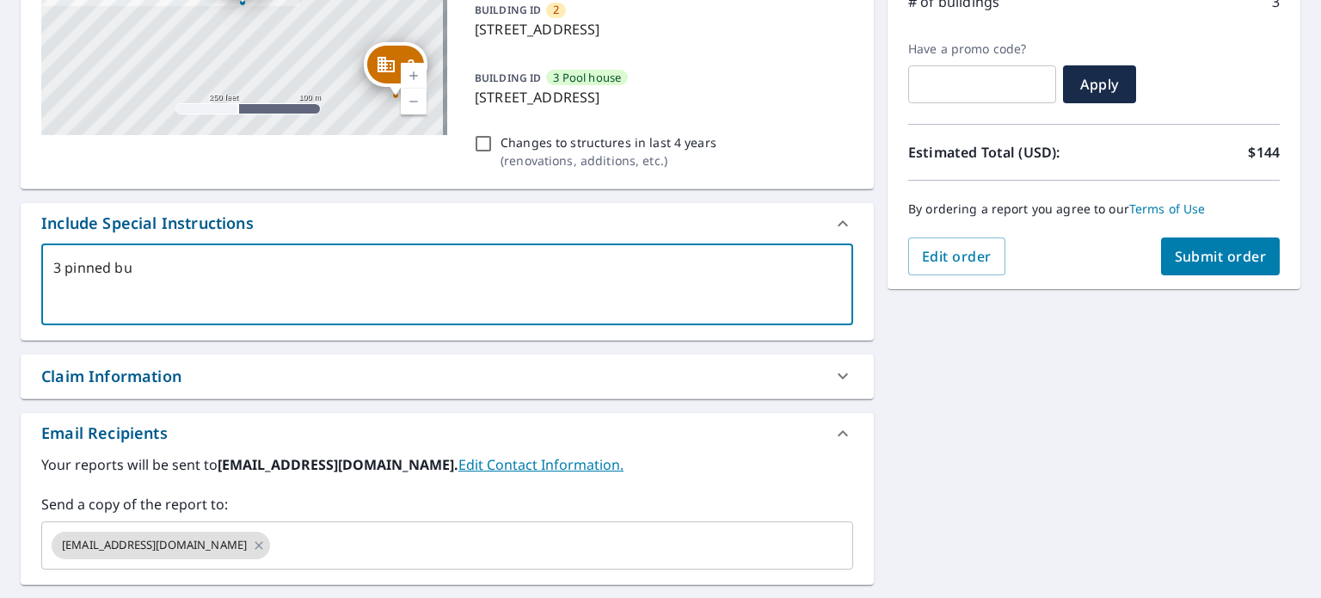
type textarea "x"
checkbox input "true"
type textarea "3 pinned buil"
type textarea "x"
checkbox input "true"
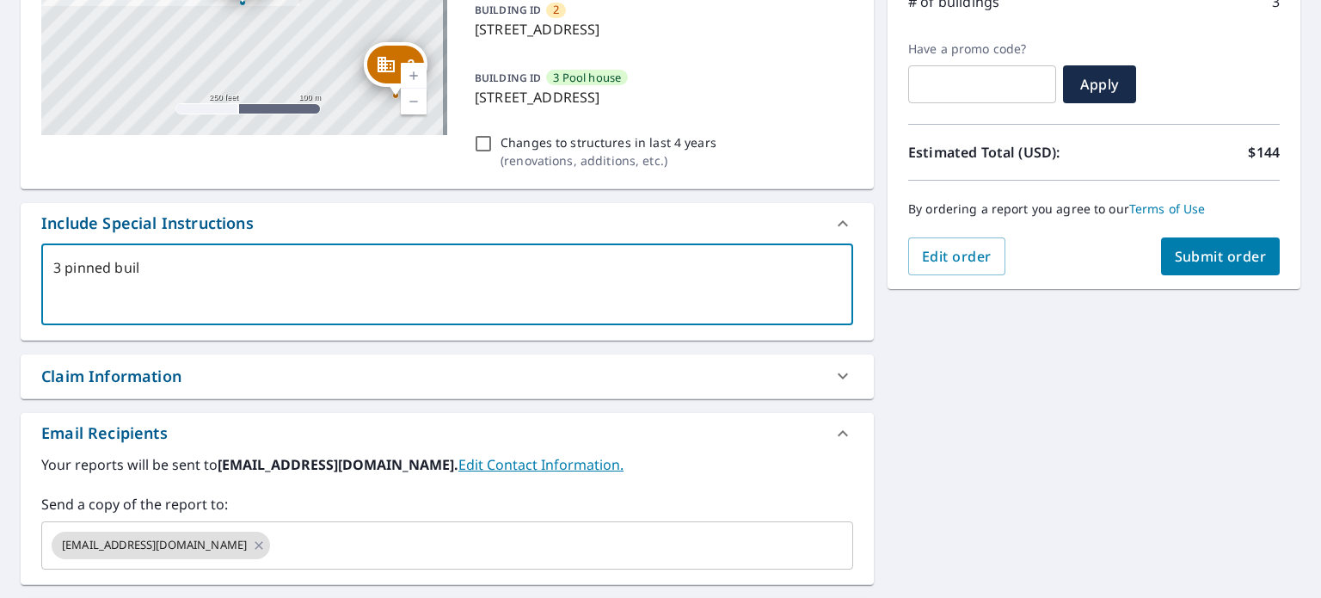
type textarea "3 pinned build"
type textarea "x"
checkbox input "true"
type textarea "3 pinned buildi"
type textarea "x"
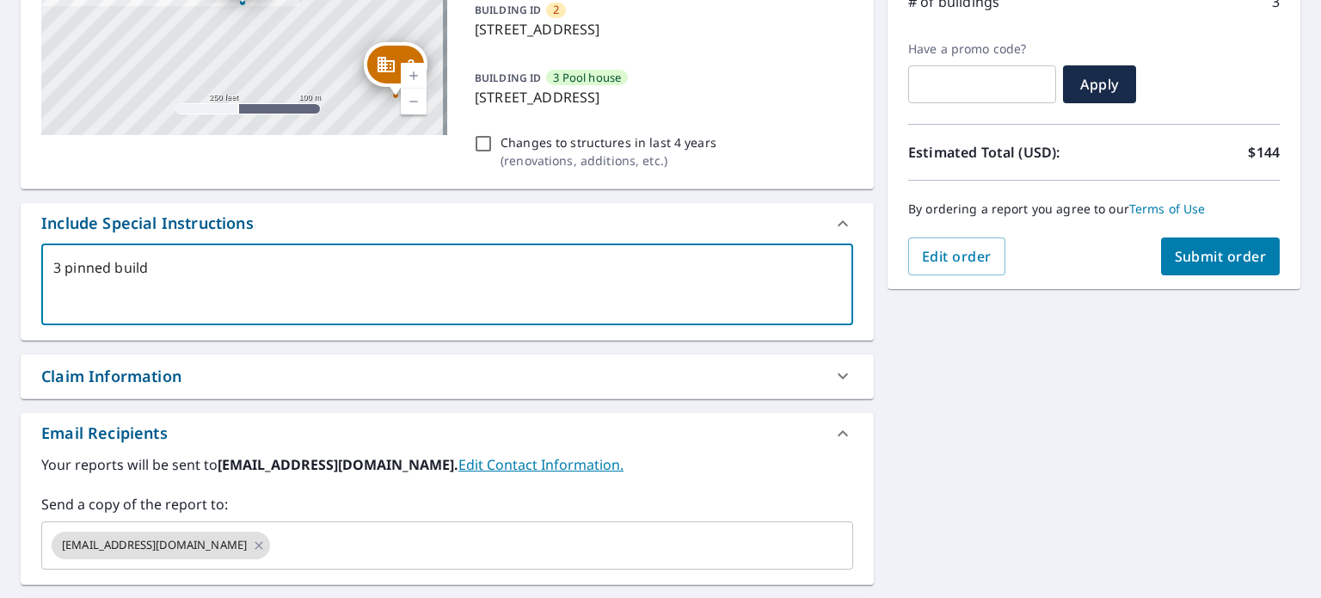
checkbox input "true"
type textarea "3 pinned buildin"
type textarea "x"
checkbox input "true"
type textarea "3 pinned building"
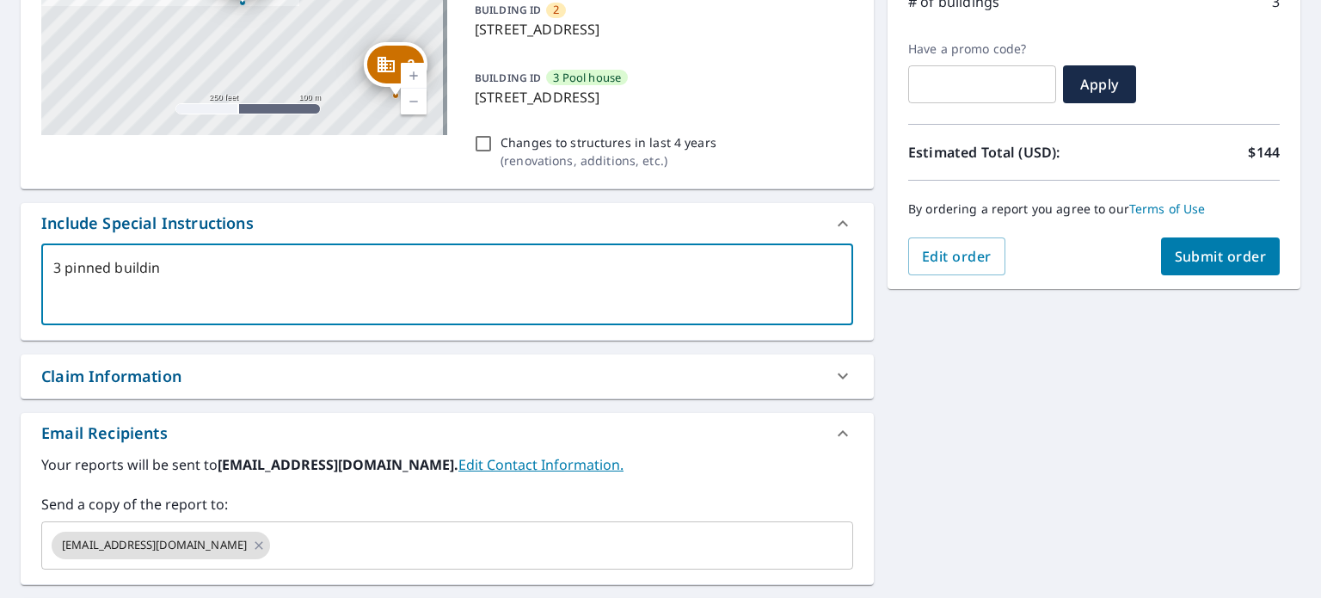
type textarea "x"
checkbox input "true"
type textarea "3 pinned buildings"
type textarea "x"
checkbox input "true"
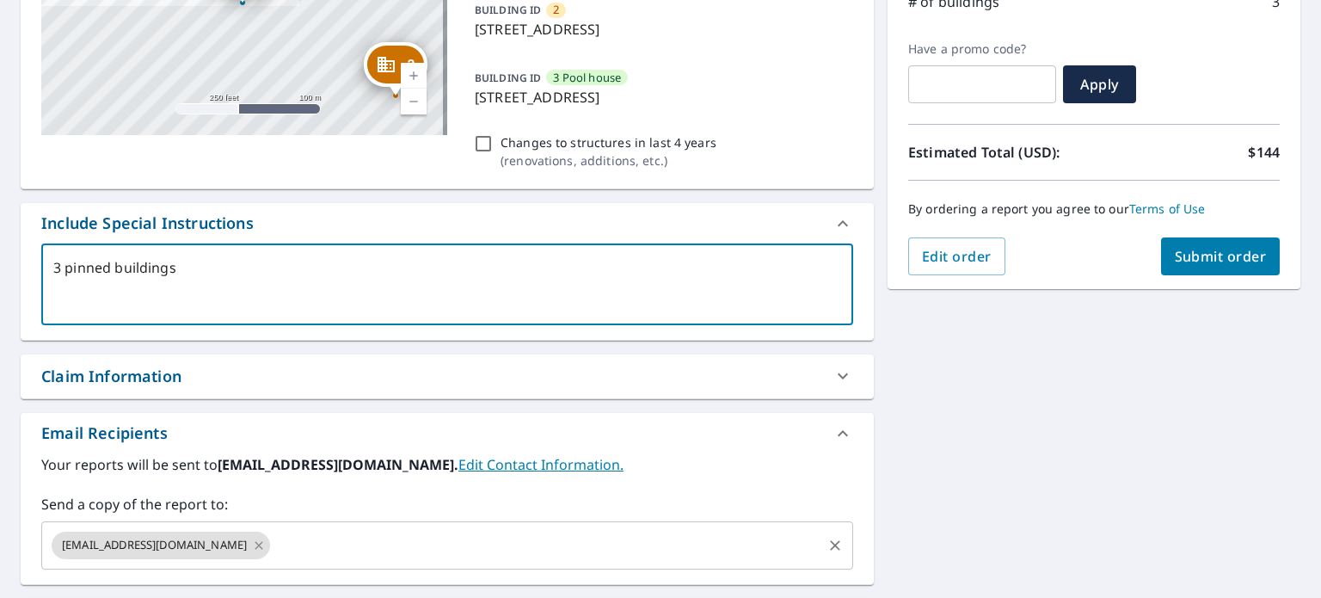
click at [255, 541] on icon at bounding box center [259, 545] width 8 height 8
type textarea "x"
checkbox input "true"
type textarea "3 pinned buildingsj"
type textarea "x"
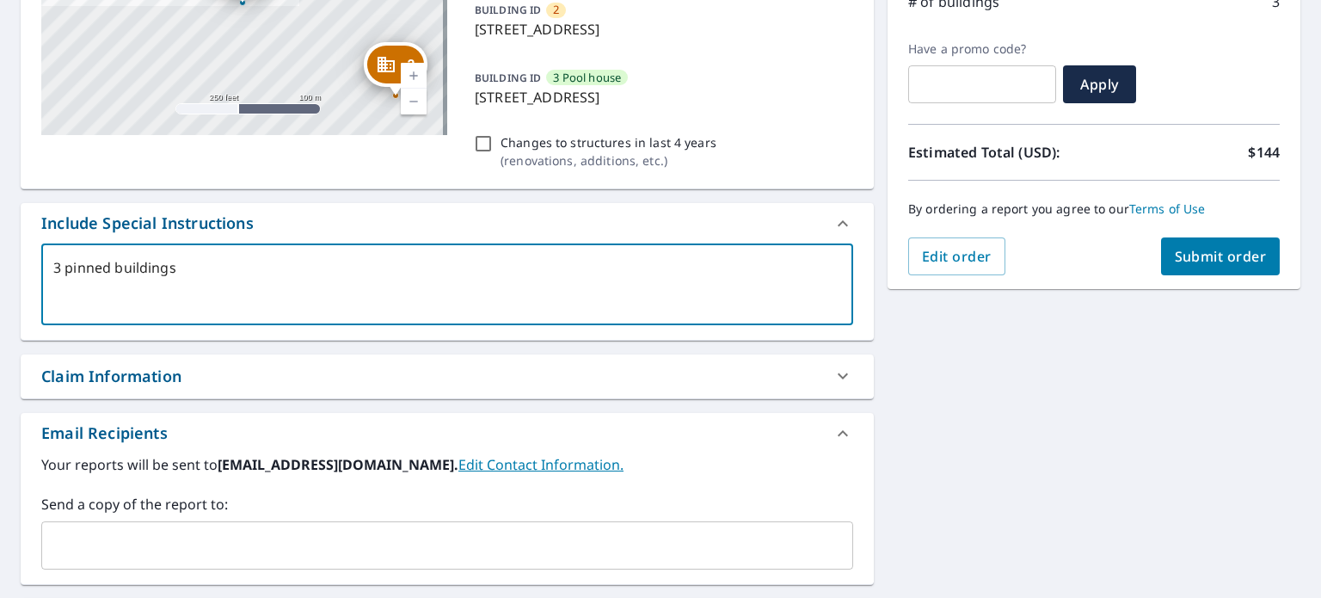
checkbox input "true"
type textarea "3 pinned buildingsje"
type textarea "x"
checkbox input "true"
type textarea "3 pinned buildingsjef"
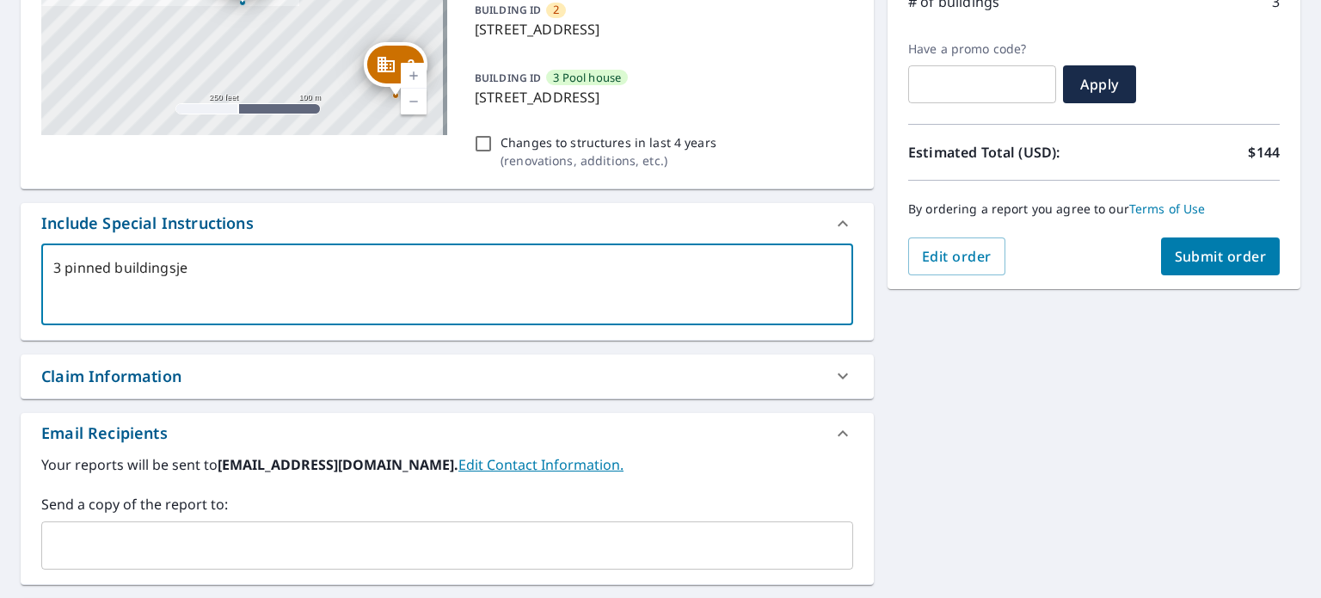
type textarea "x"
checkbox input "true"
type textarea "3 pinned buildingsjeff"
type textarea "x"
checkbox input "true"
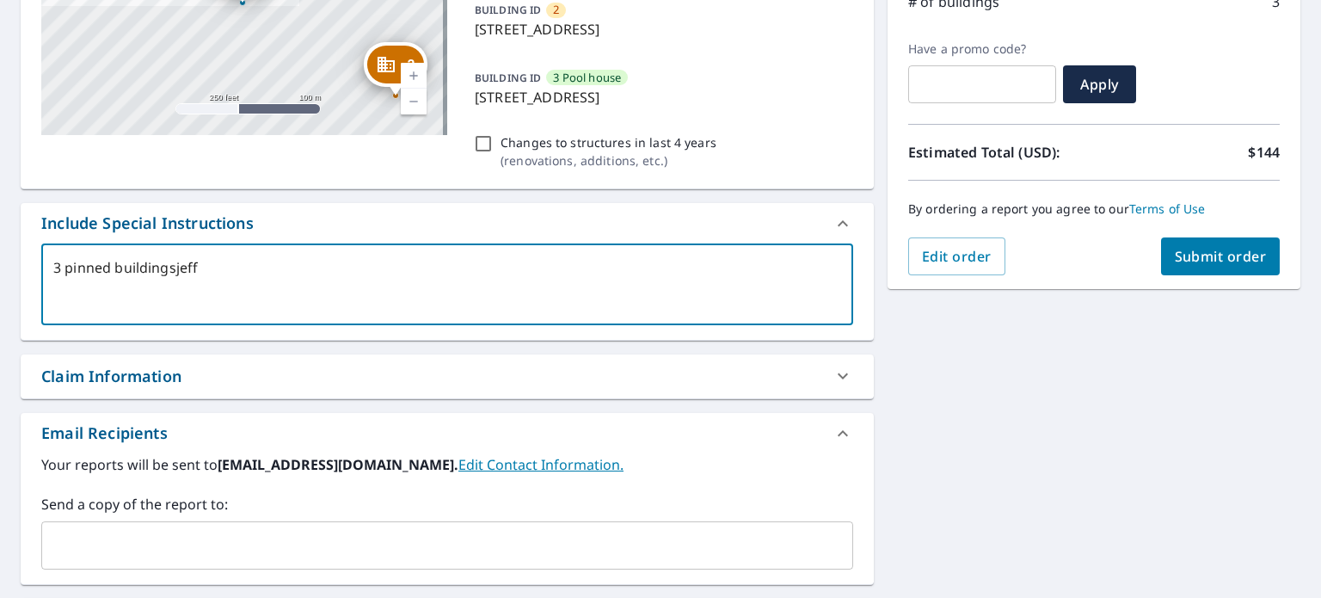
type textarea "3 pinned buildingsjef"
type textarea "x"
checkbox input "true"
type textarea "3 pinned buildingsje"
type textarea "x"
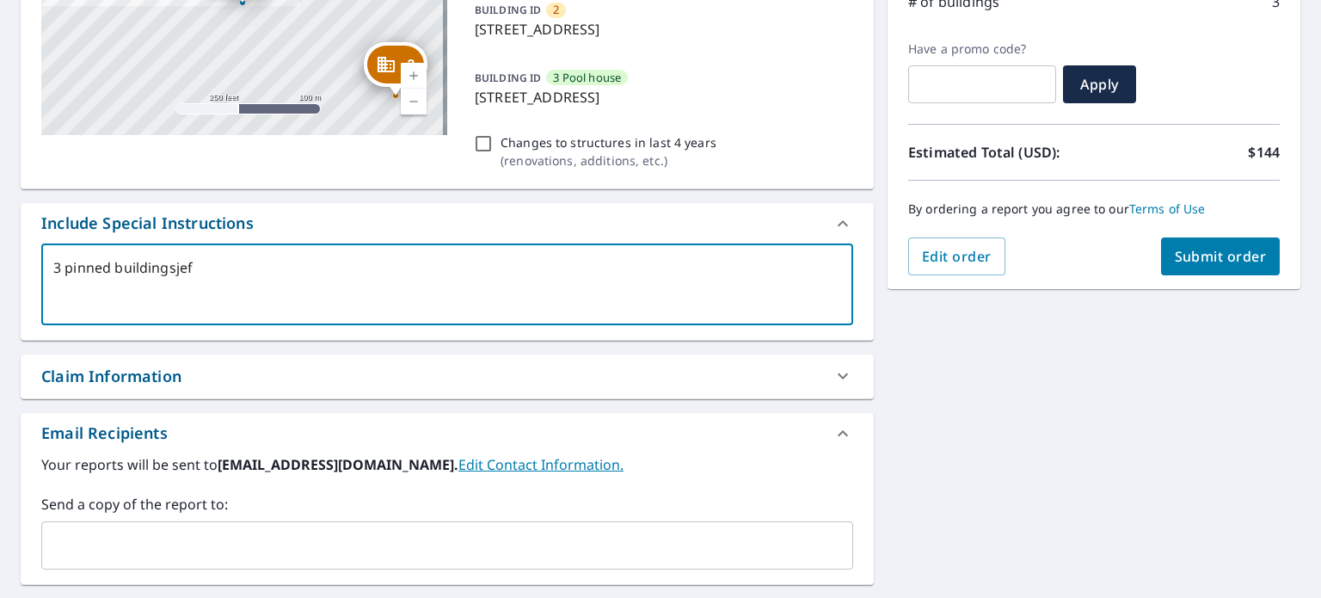
checkbox input "true"
type textarea "3 pinned buildingsj"
type textarea "x"
checkbox input "true"
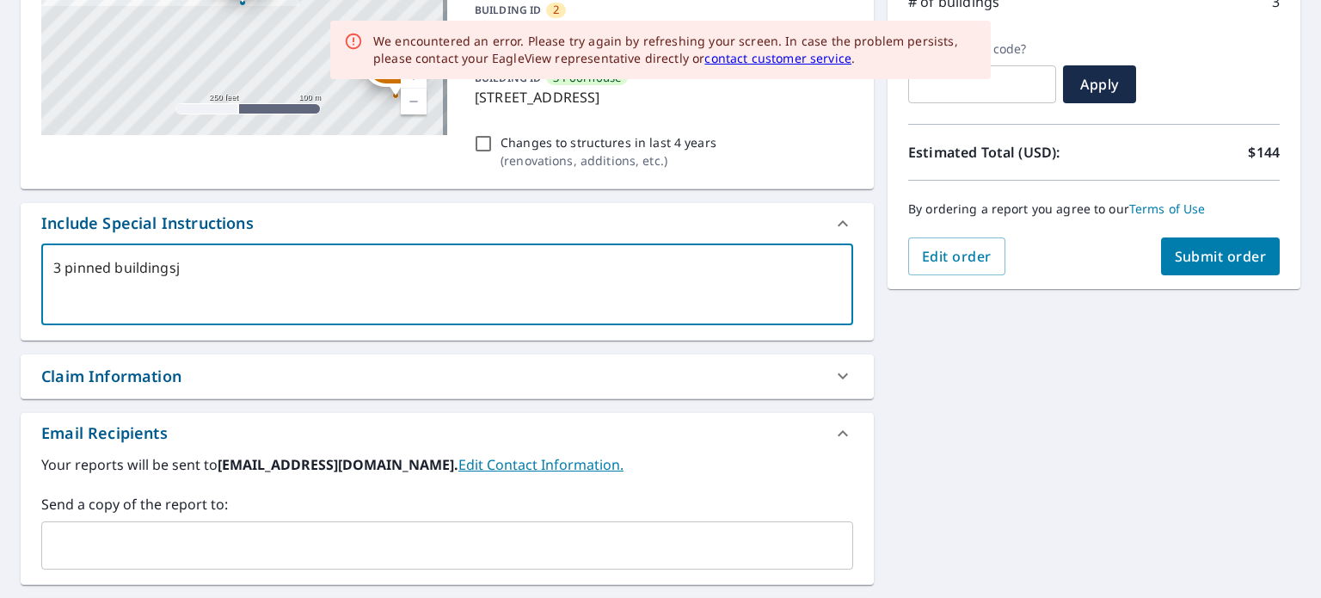
type textarea "3 pinned buildings"
type textarea "x"
checkbox input "true"
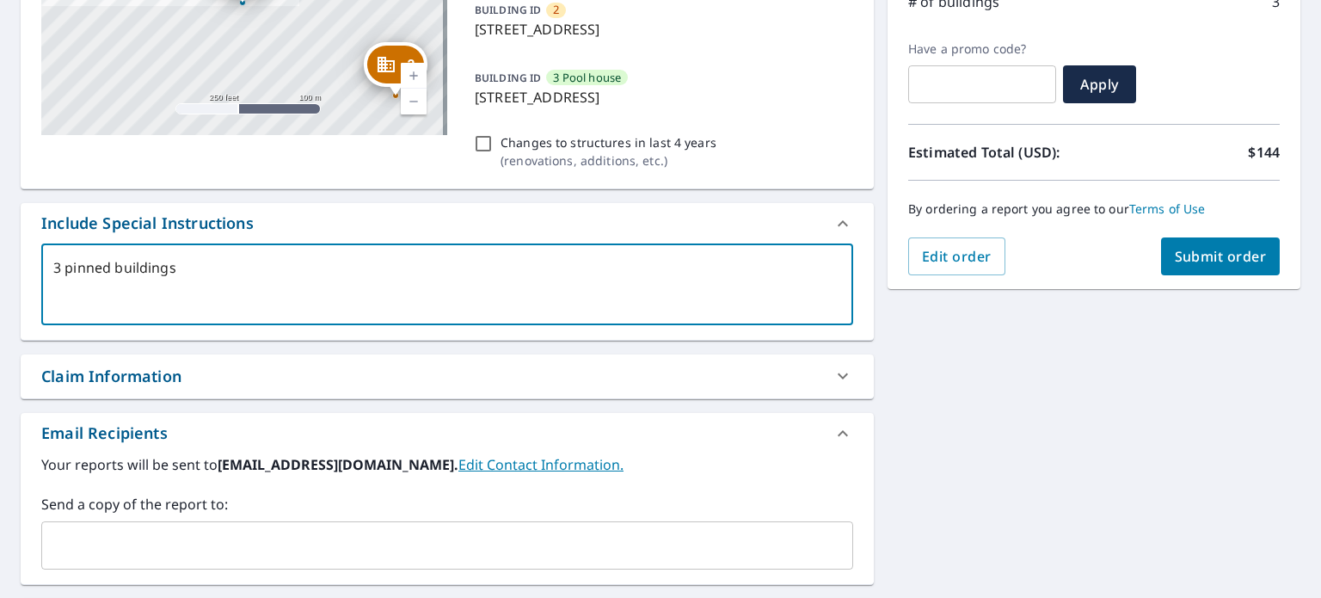
type textarea "3 pinned buildings"
type textarea "x"
click at [64, 530] on input "text" at bounding box center [434, 545] width 771 height 33
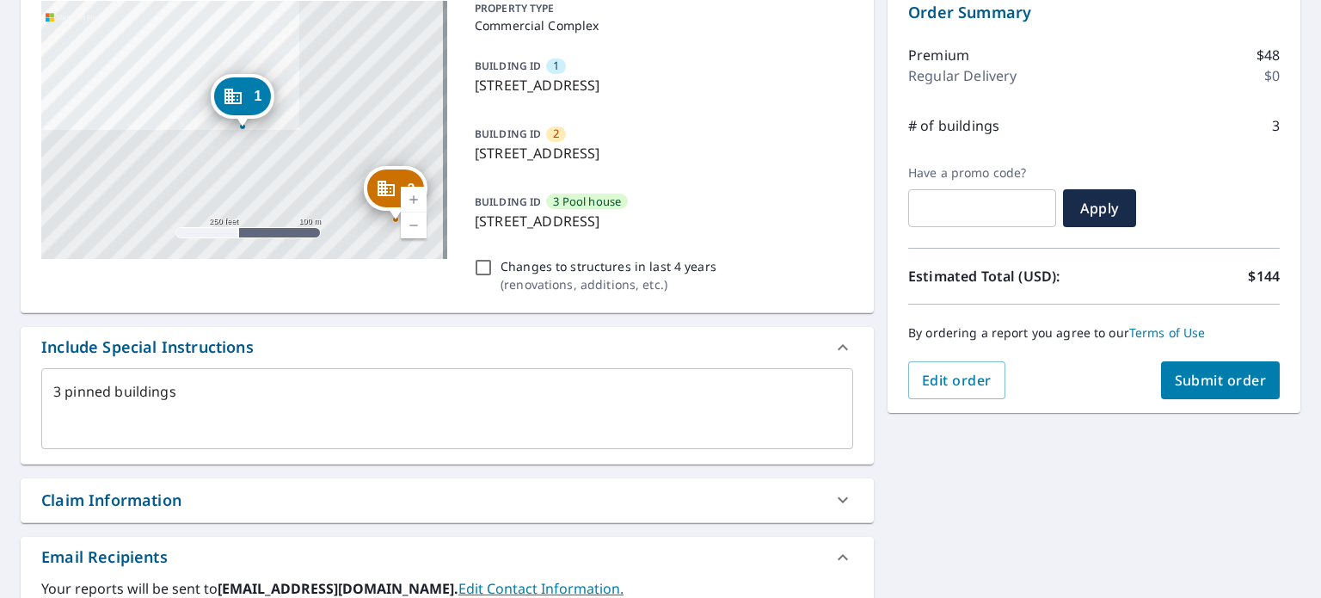
scroll to position [158, 0]
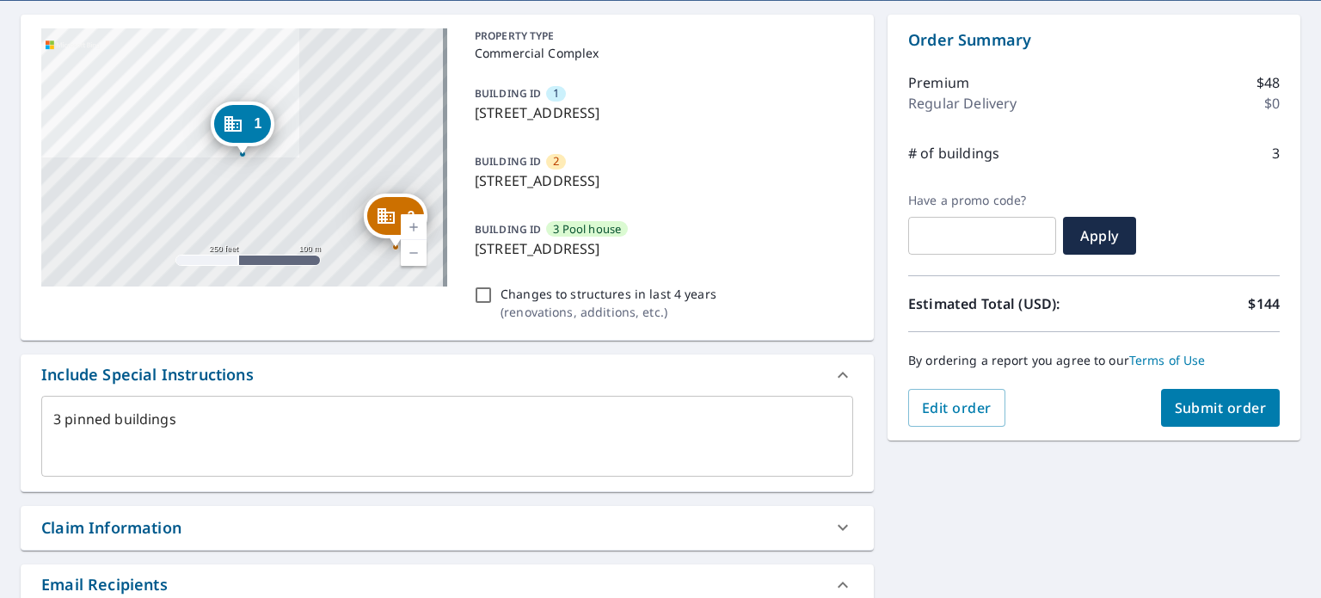
type input "[PERSON_NAME][EMAIL_ADDRESS][DOMAIN_NAME]"
type textarea "x"
checkbox input "true"
click at [1218, 412] on span "Submit order" at bounding box center [1221, 407] width 92 height 19
type textarea "x"
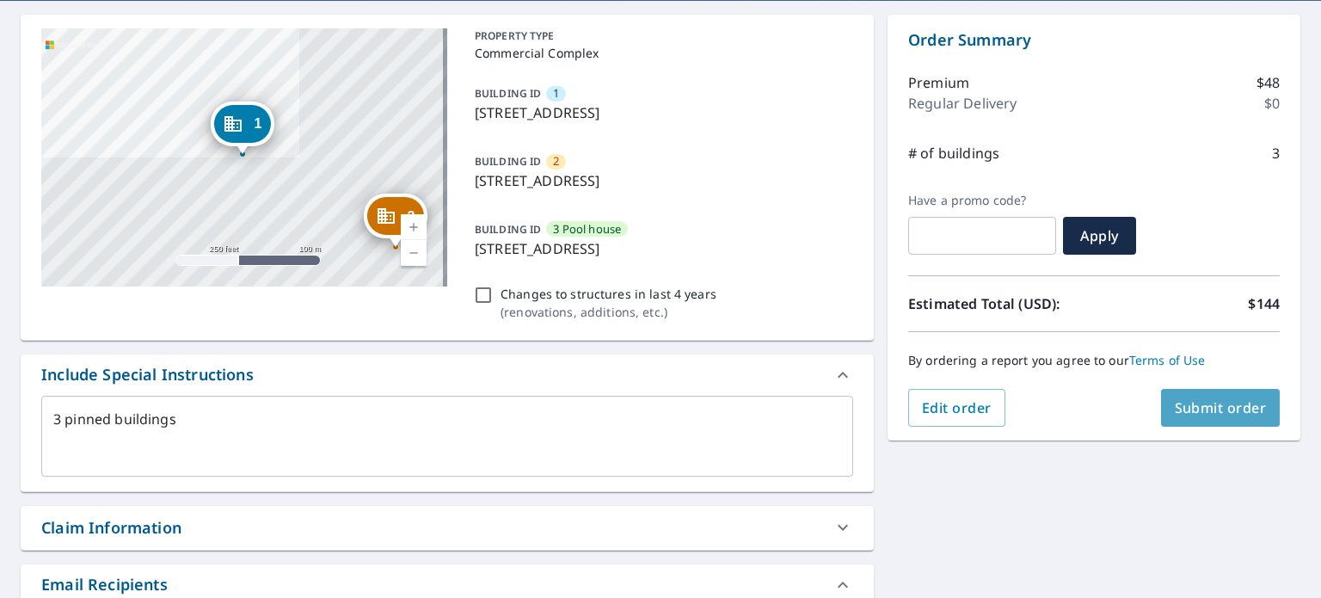
checkbox input "true"
